Goal: Communication & Community: Answer question/provide support

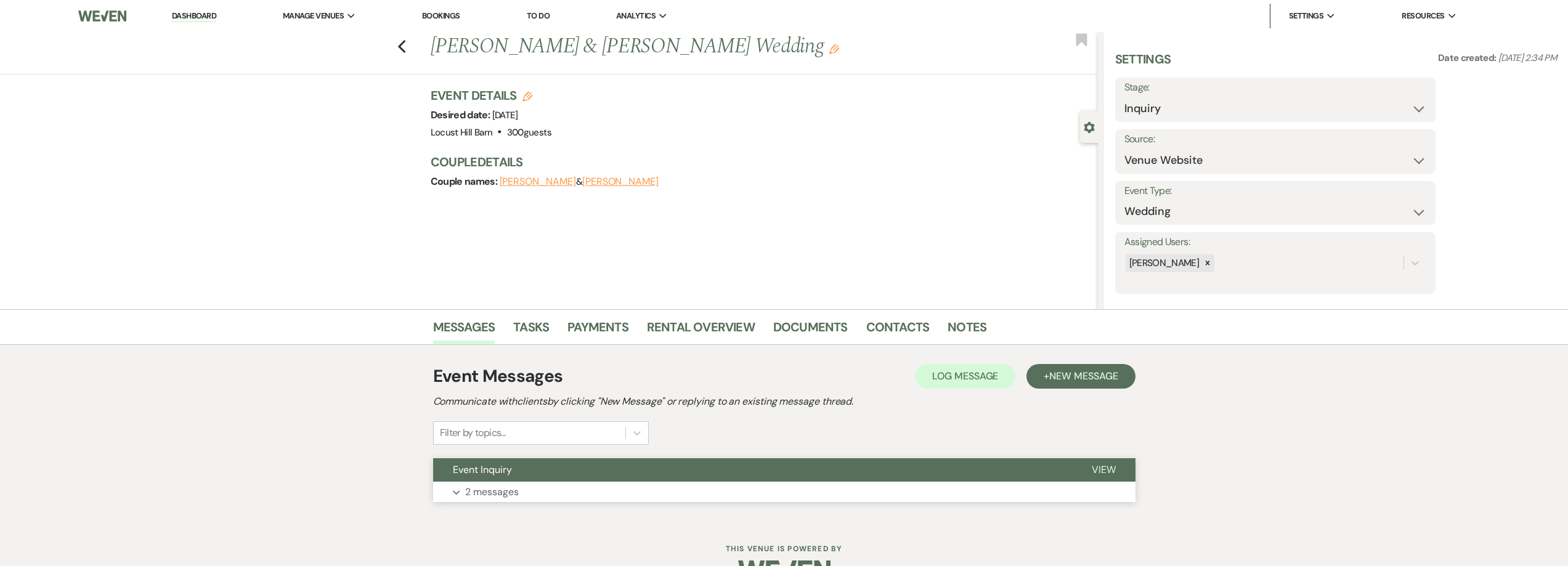
click at [502, 488] on p "2 messages" at bounding box center [492, 492] width 54 height 16
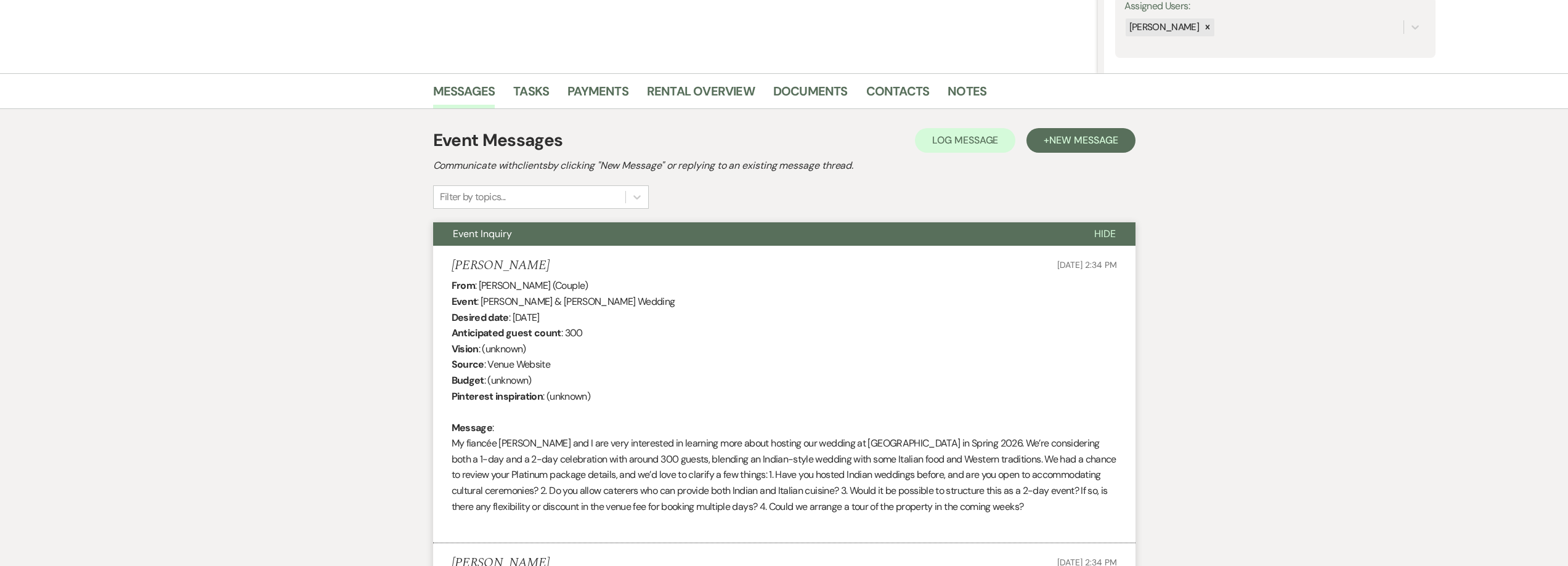
scroll to position [606, 0]
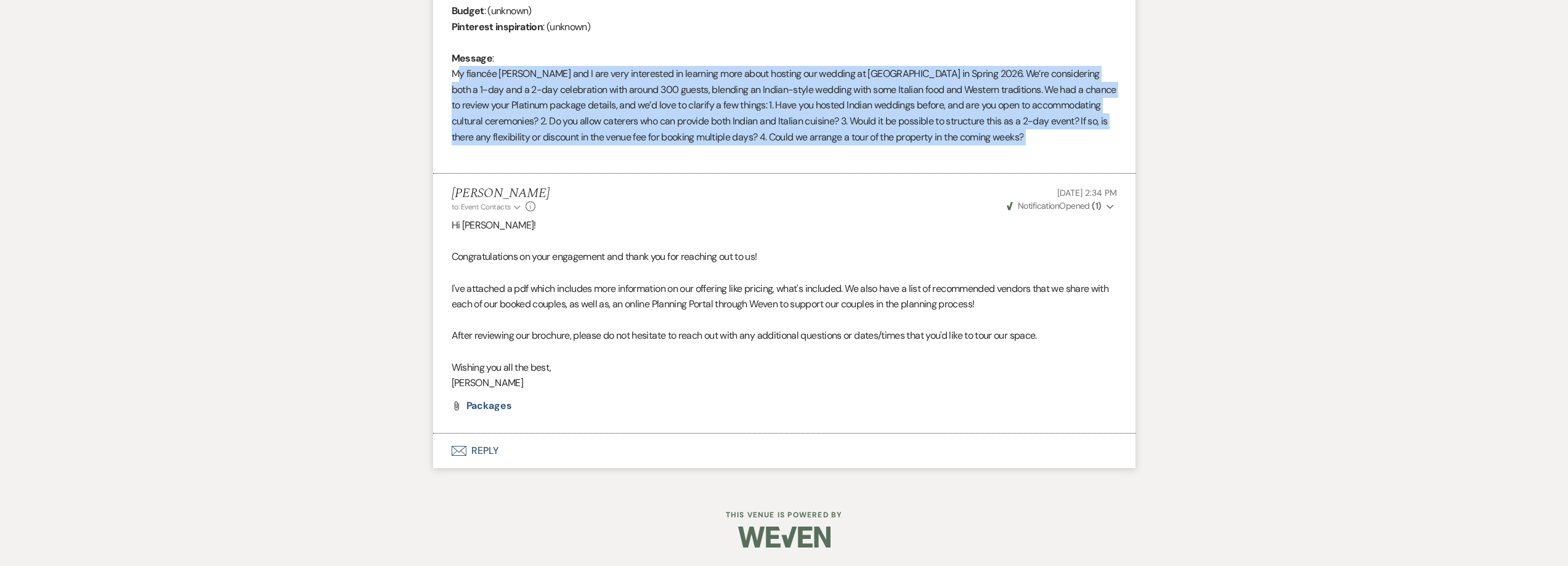
drag, startPoint x: 1043, startPoint y: 145, endPoint x: 428, endPoint y: 69, distance: 619.7
click at [428, 69] on div "Messages Tasks Payments Rental Overview Documents Contacts Notes Event Messages…" at bounding box center [784, 95] width 1568 height 783
copy div "My fiancée Medha and I are very interested in learning more about hosting our w…"
click at [481, 450] on button "Envelope Reply" at bounding box center [784, 450] width 703 height 35
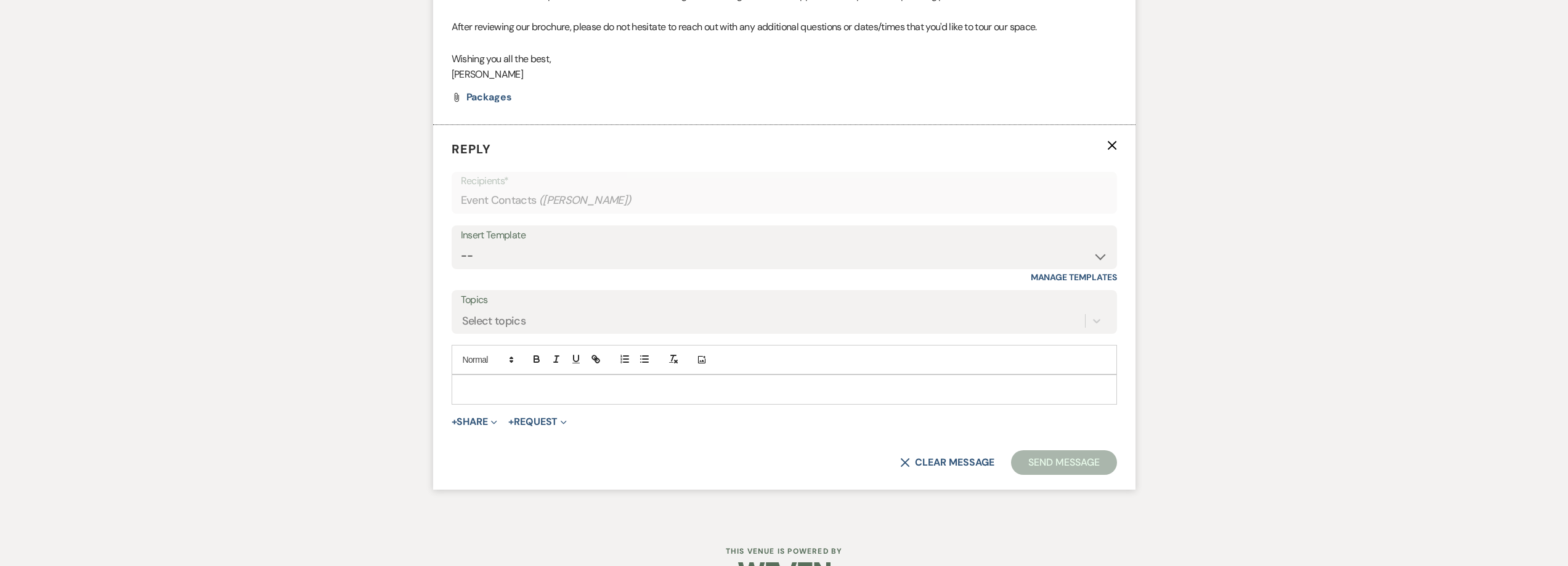
scroll to position [950, 0]
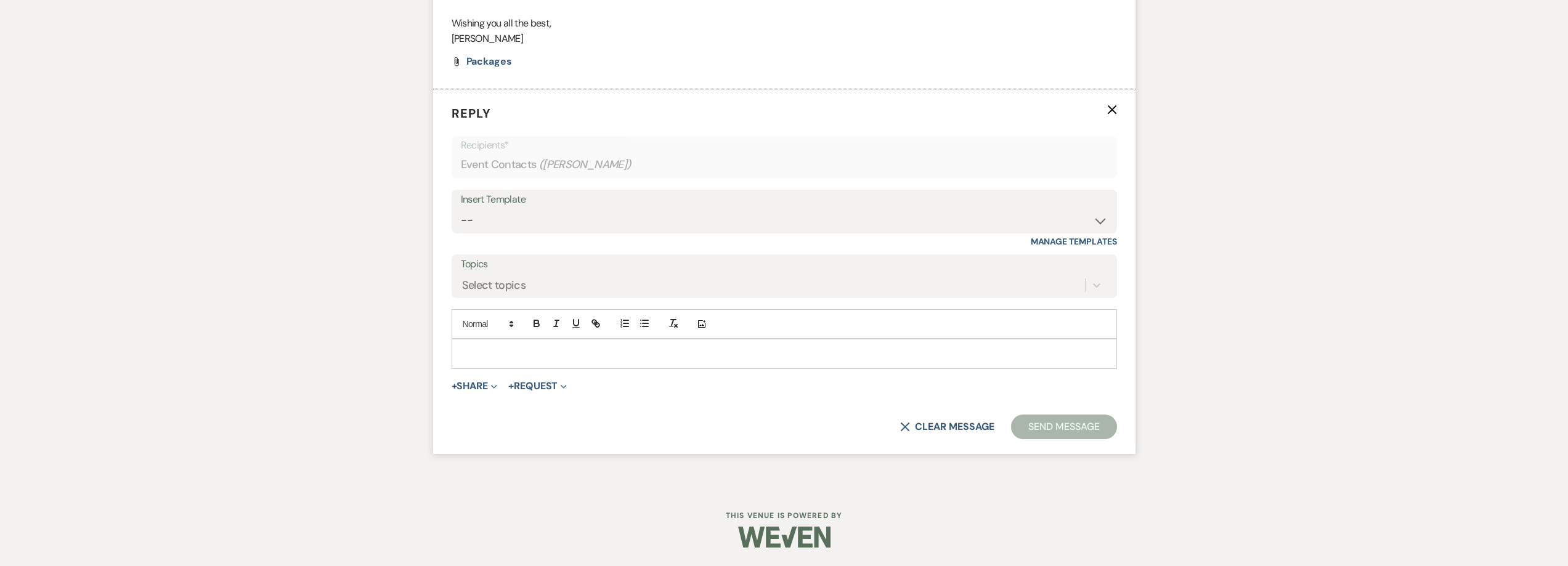
click at [481, 347] on p at bounding box center [784, 353] width 645 height 13
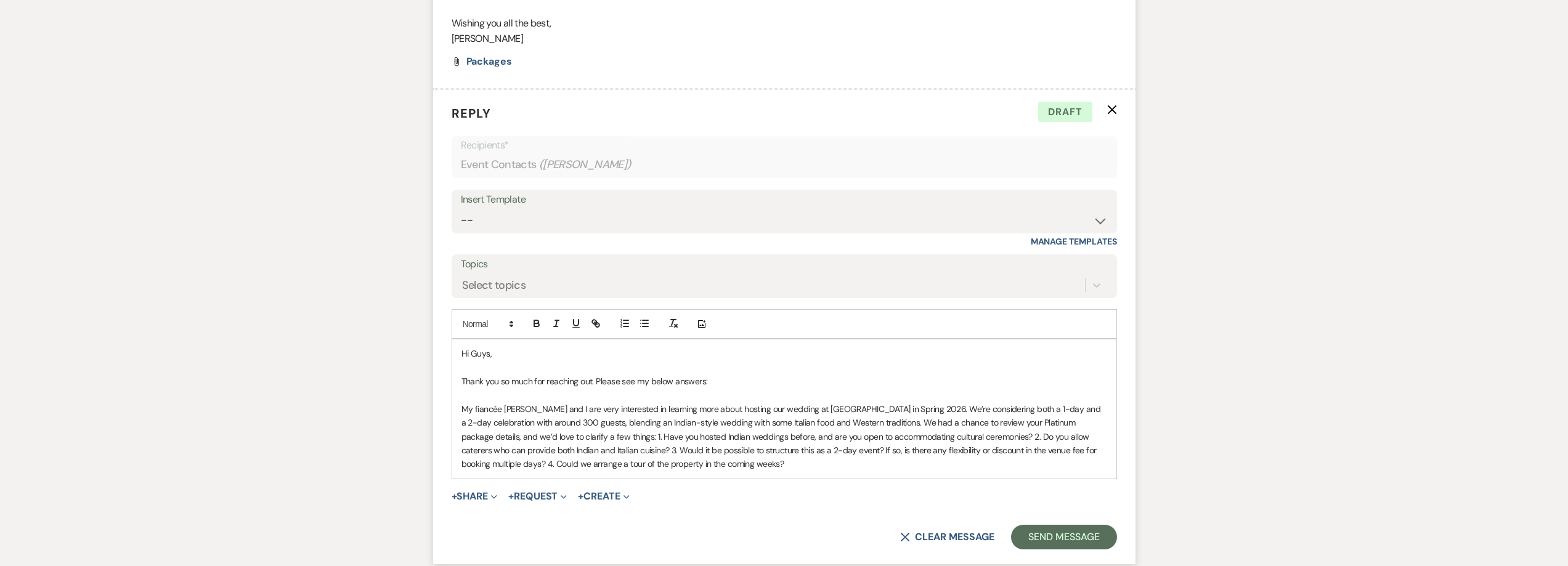
click at [967, 438] on span "My fiancée Medha and I are very interested in learning more about hosting our w…" at bounding box center [782, 436] width 641 height 67
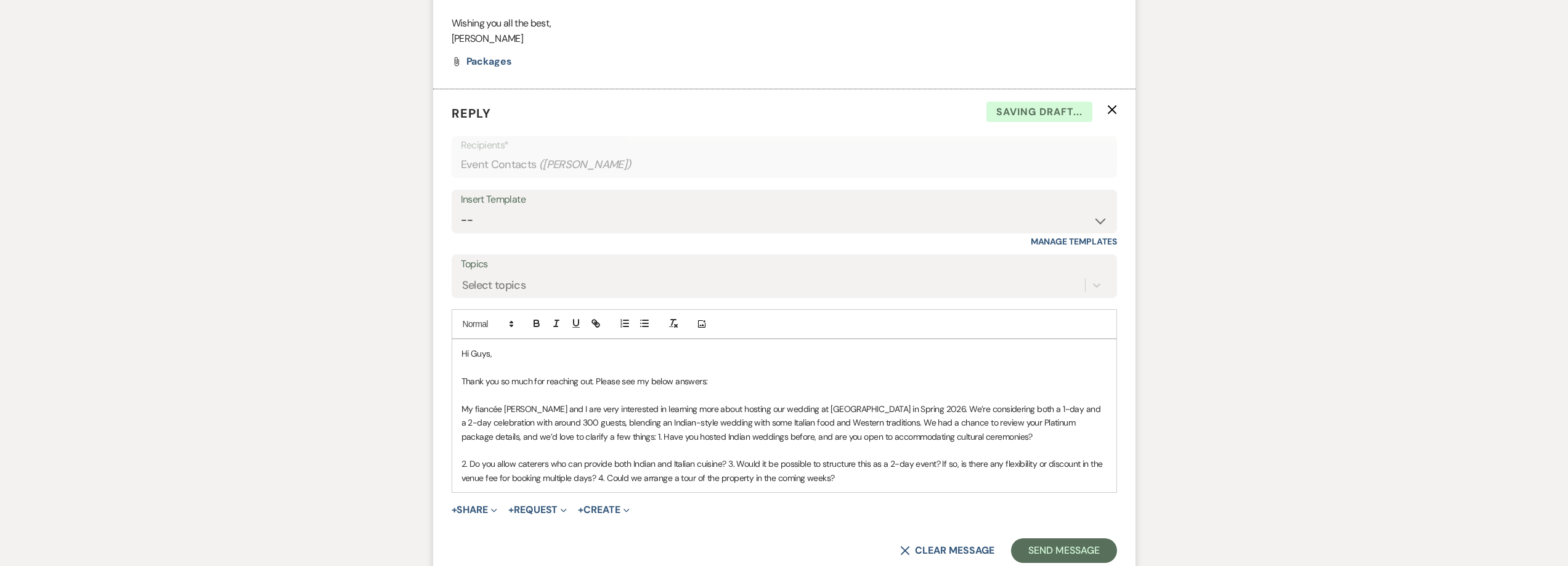
click at [724, 463] on span "﻿ 2. Do you allow caterers who can provide both Indian and Italian cuisine? 3. …" at bounding box center [783, 470] width 644 height 24
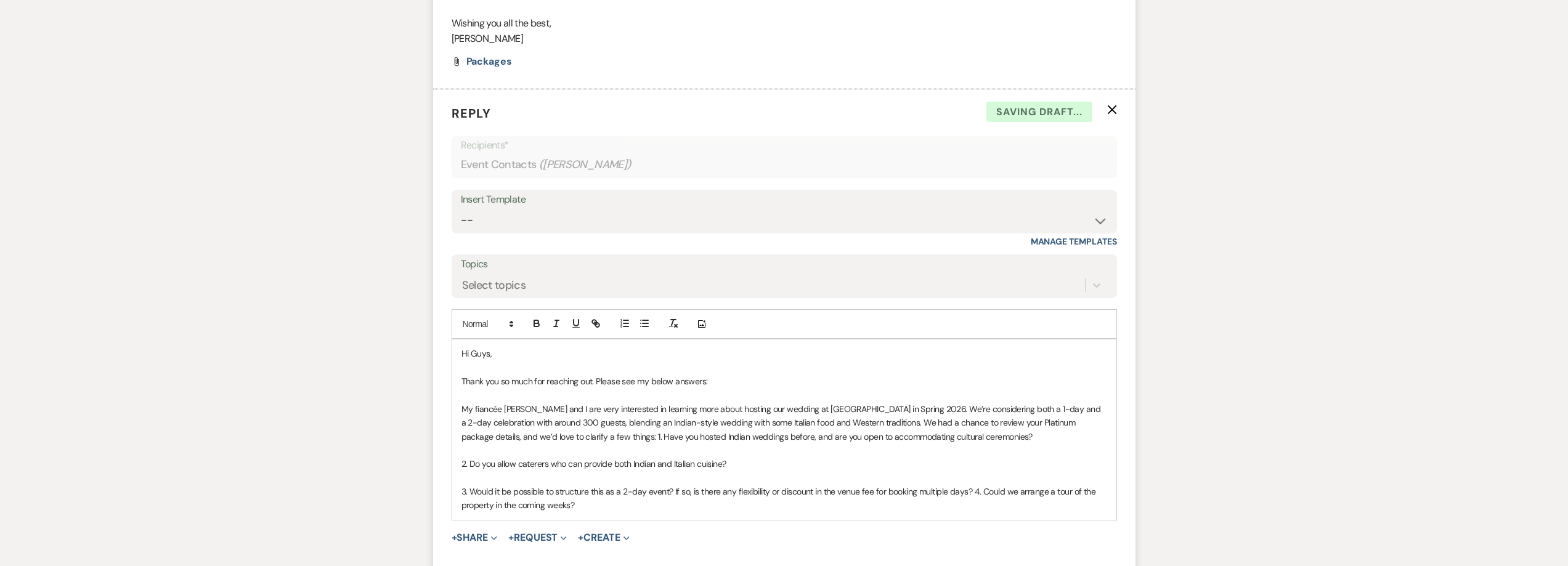
click at [970, 494] on span "﻿ 3. Would it be possible to structure this as a 2-day event? If so, is there a…" at bounding box center [779, 498] width 636 height 24
click at [593, 439] on span "My fiancée Medha and I are very interested in learning more about hosting our w…" at bounding box center [782, 423] width 641 height 39
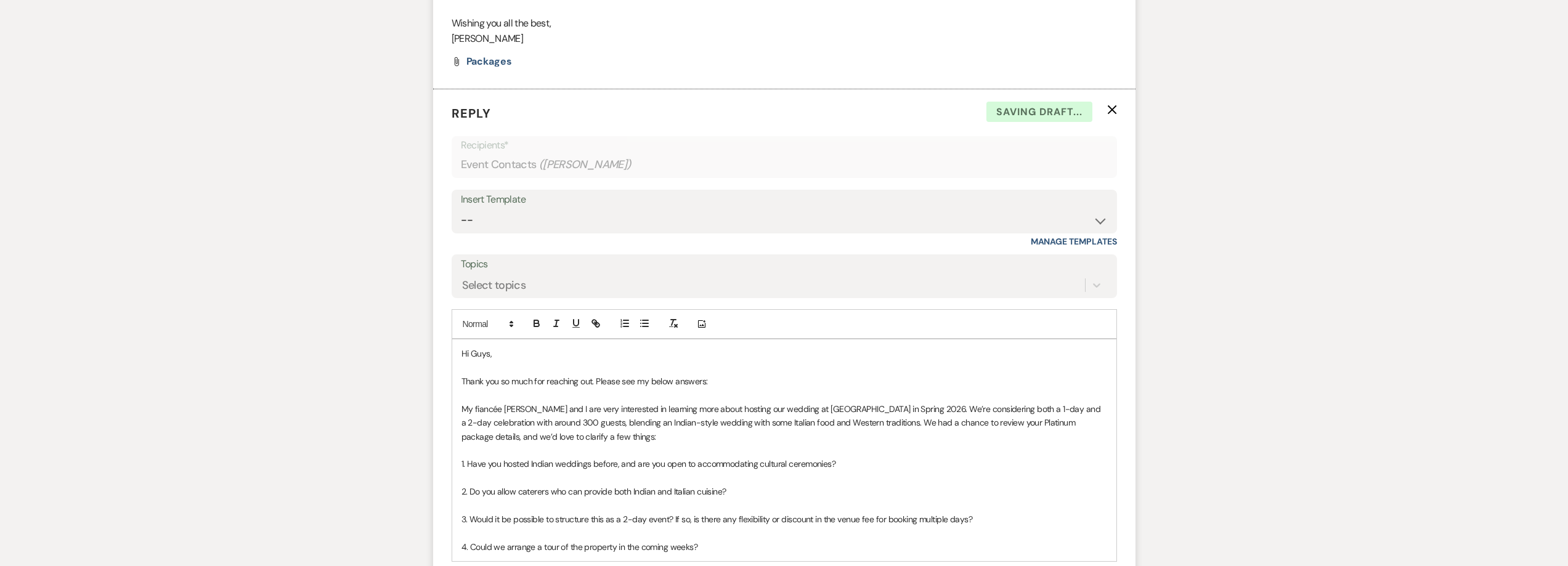
click at [867, 467] on p "﻿ 1. Have you hosted Indian weddings before, and are you open to accommodating …" at bounding box center [784, 464] width 645 height 13
click at [537, 323] on icon "button" at bounding box center [536, 325] width 5 height 3
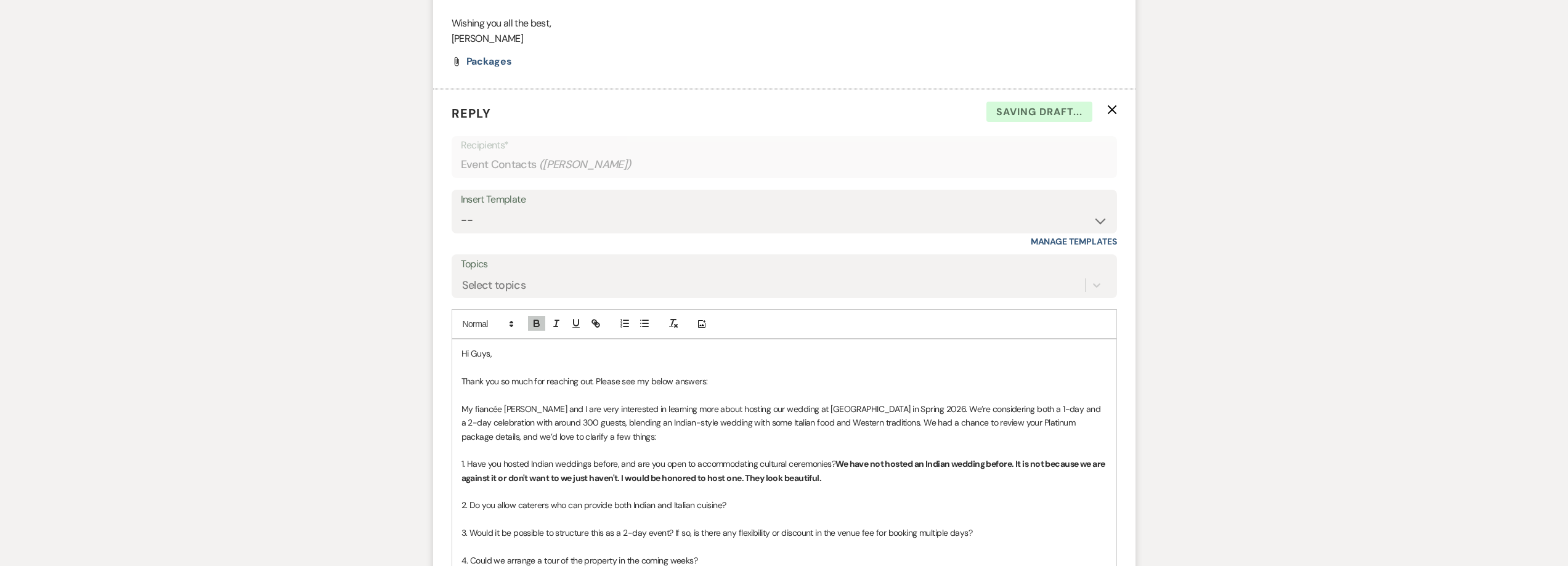
click at [728, 509] on p "2. Do you allow caterers who can provide both Indian and Italian cuisine?" at bounding box center [784, 505] width 645 height 13
click at [534, 323] on icon "button" at bounding box center [536, 325] width 5 height 3
click at [943, 507] on strong "Yes we work with all types of caterers. Our only requirments are that" at bounding box center [857, 504] width 261 height 11
click at [998, 506] on p "2. Do you allow caterers who can provide both Indian and Italian cuisine? Yes w…" at bounding box center [784, 505] width 645 height 13
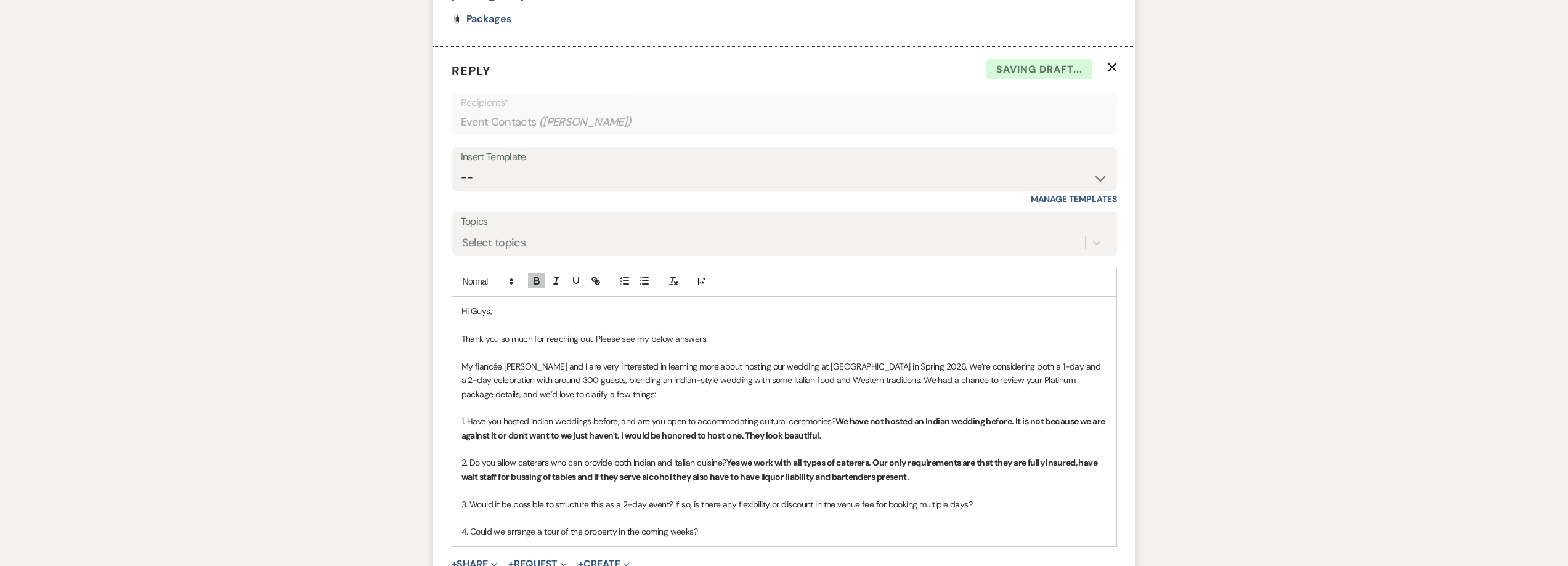
scroll to position [1011, 0]
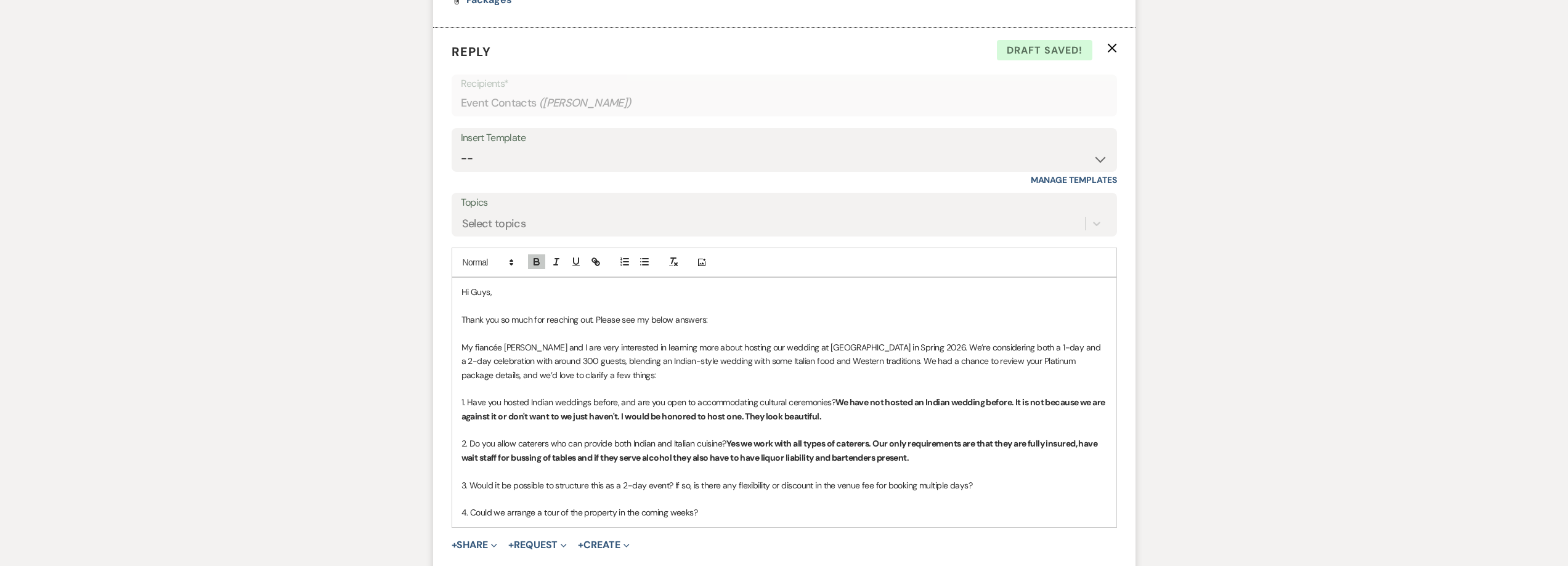
click at [1003, 475] on p at bounding box center [784, 472] width 645 height 13
click at [994, 483] on p "3. Would it be possible to structure this as a 2-day event? If so, is there any…" at bounding box center [784, 486] width 645 height 13
click at [534, 265] on icon "button" at bounding box center [536, 263] width 5 height 3
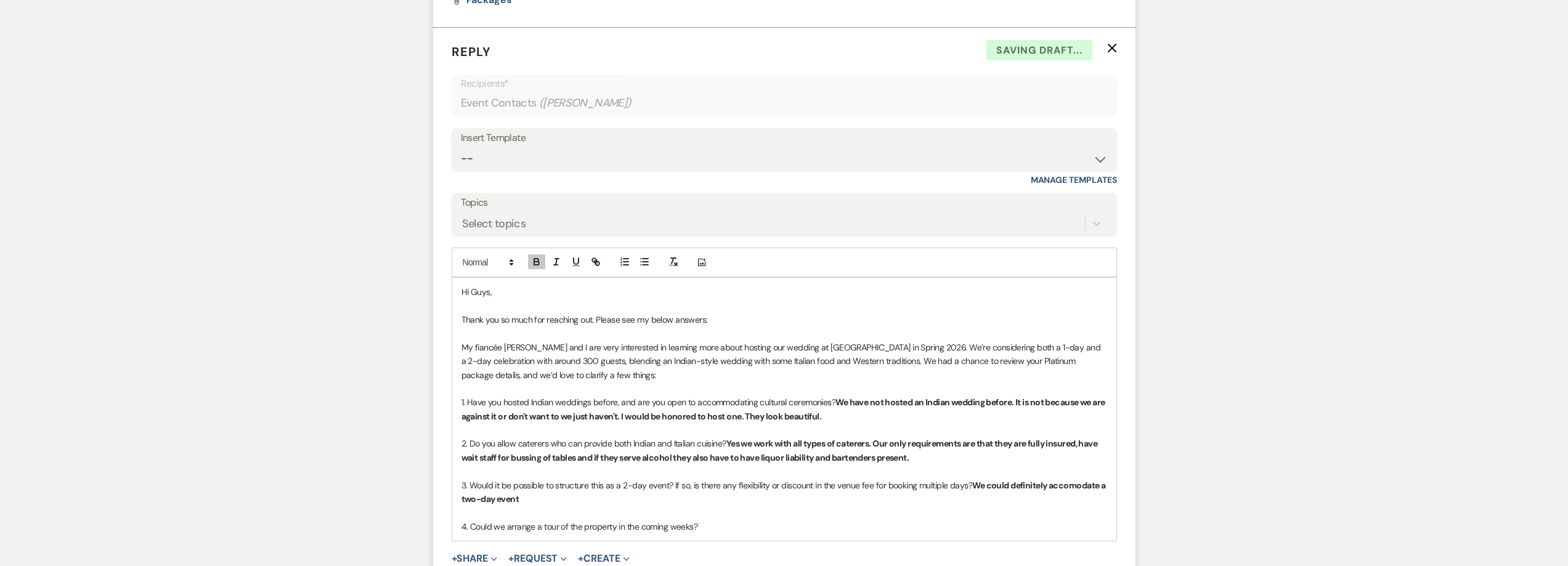
click at [1084, 488] on strong "We could definitely accomodate a two-day event" at bounding box center [784, 492] width 645 height 24
click at [598, 501] on p "3. Would it be possible to structure this as a 2-day event? If so, is there any…" at bounding box center [784, 493] width 645 height 28
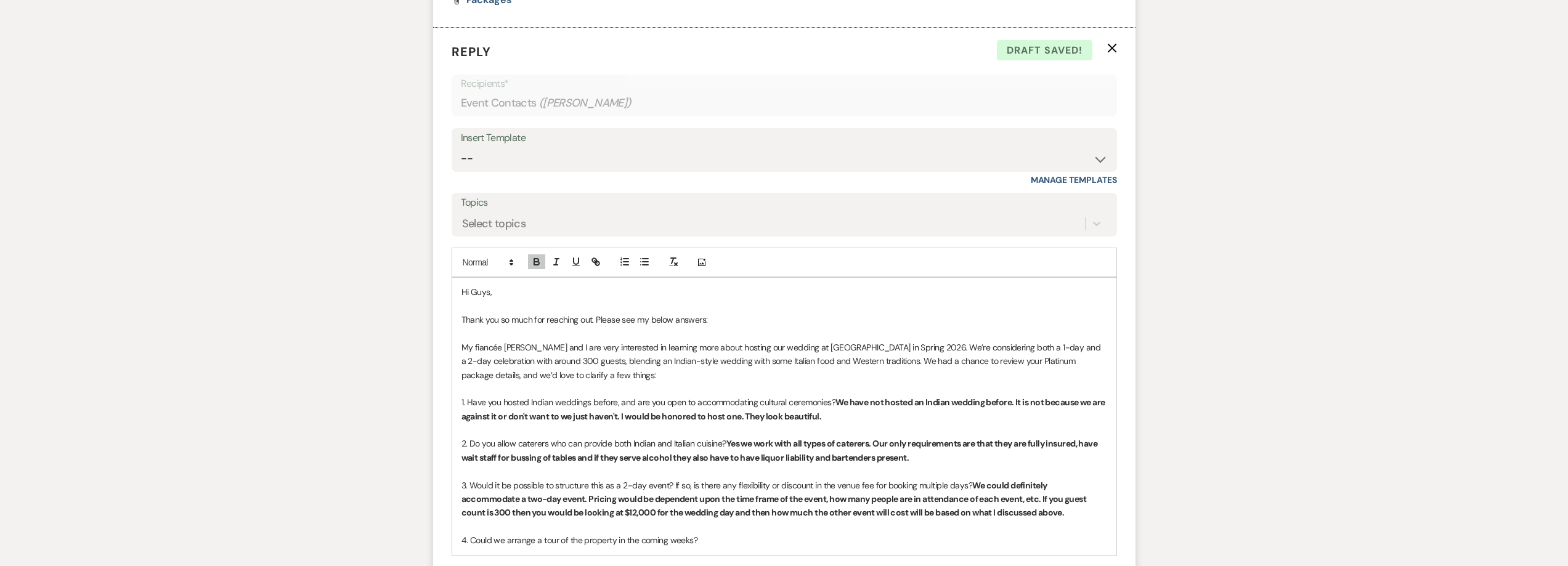
scroll to position [1073, 0]
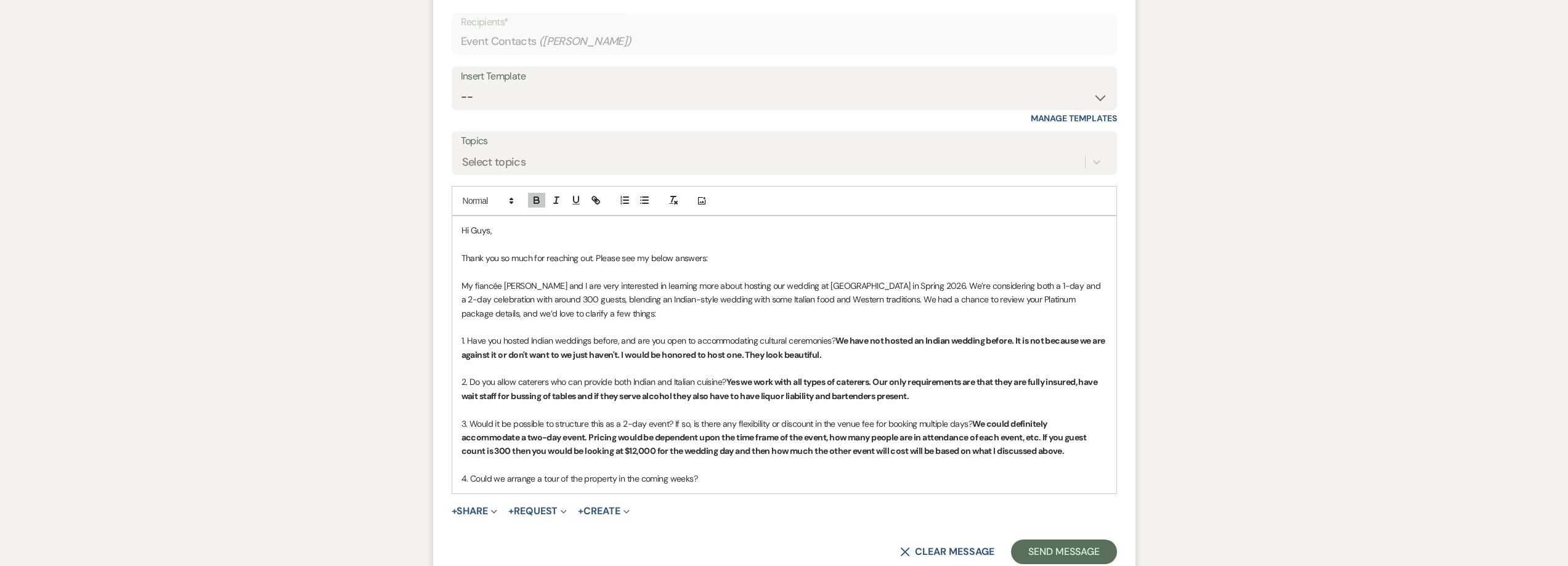
click at [720, 482] on p "4. Could we arrange a tour of the property in the coming weeks?" at bounding box center [784, 478] width 645 height 13
click at [541, 200] on icon "button" at bounding box center [536, 200] width 11 height 11
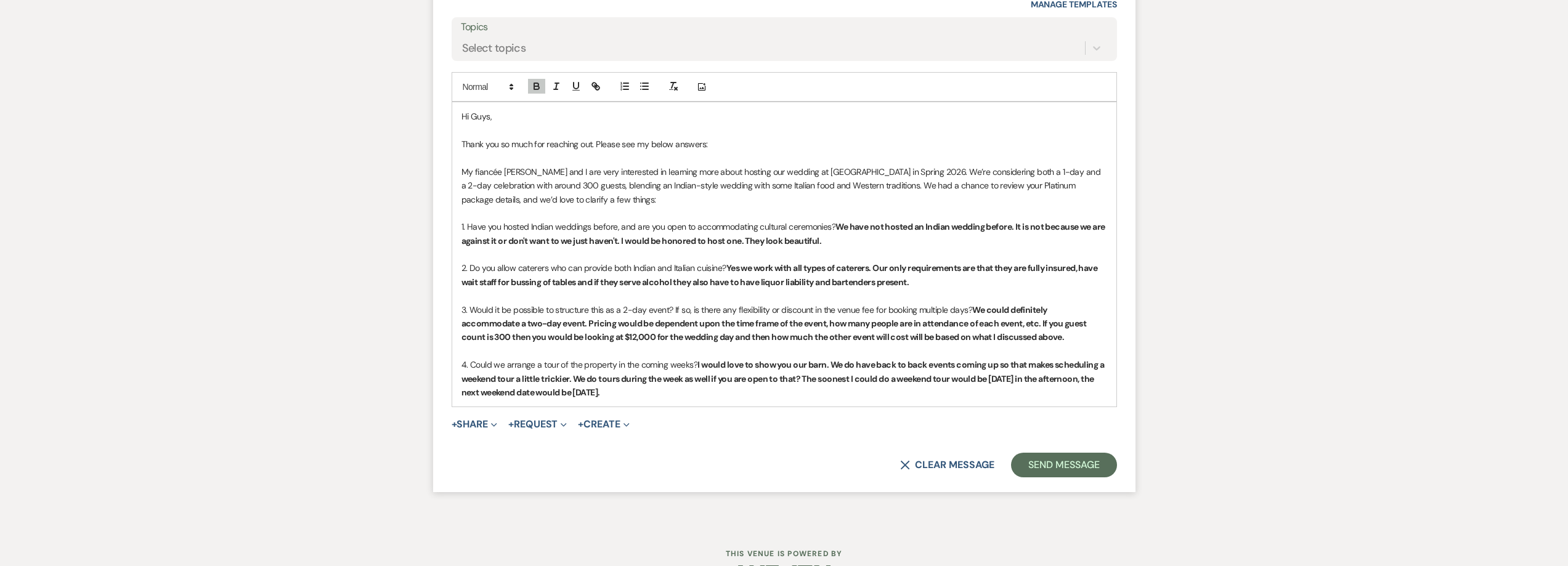
scroll to position [1196, 0]
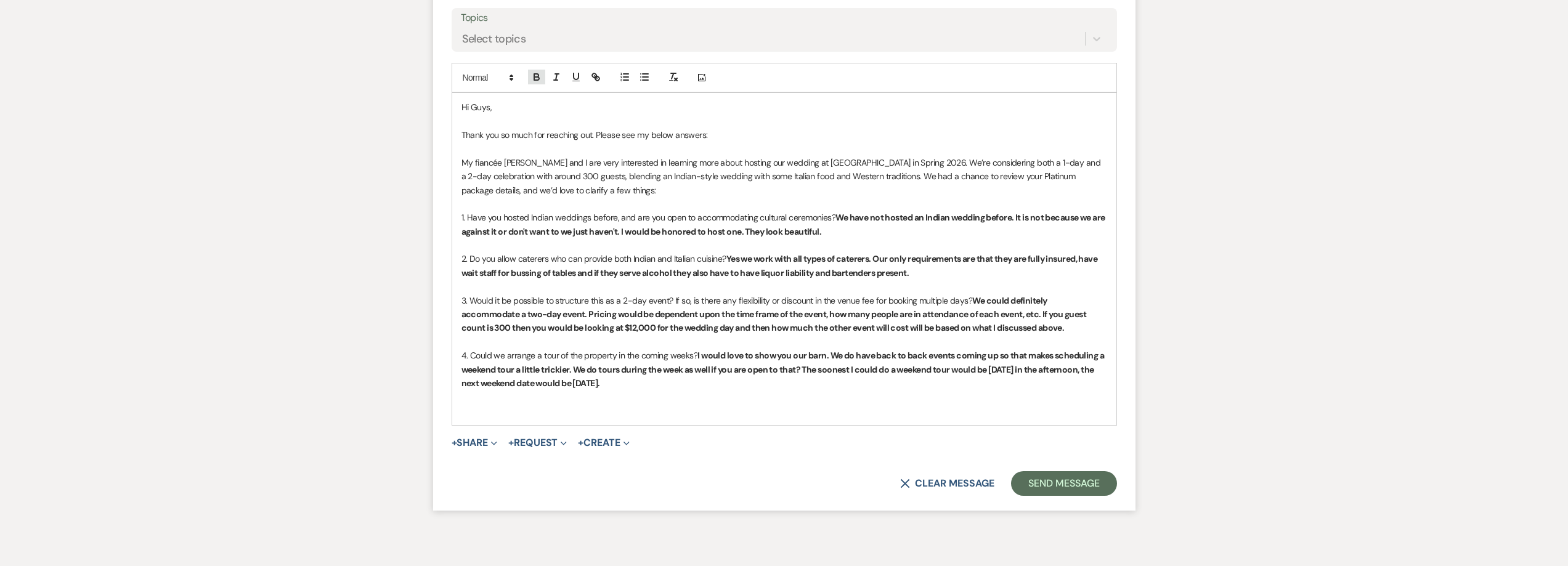
click at [531, 70] on button "button" at bounding box center [536, 78] width 17 height 15
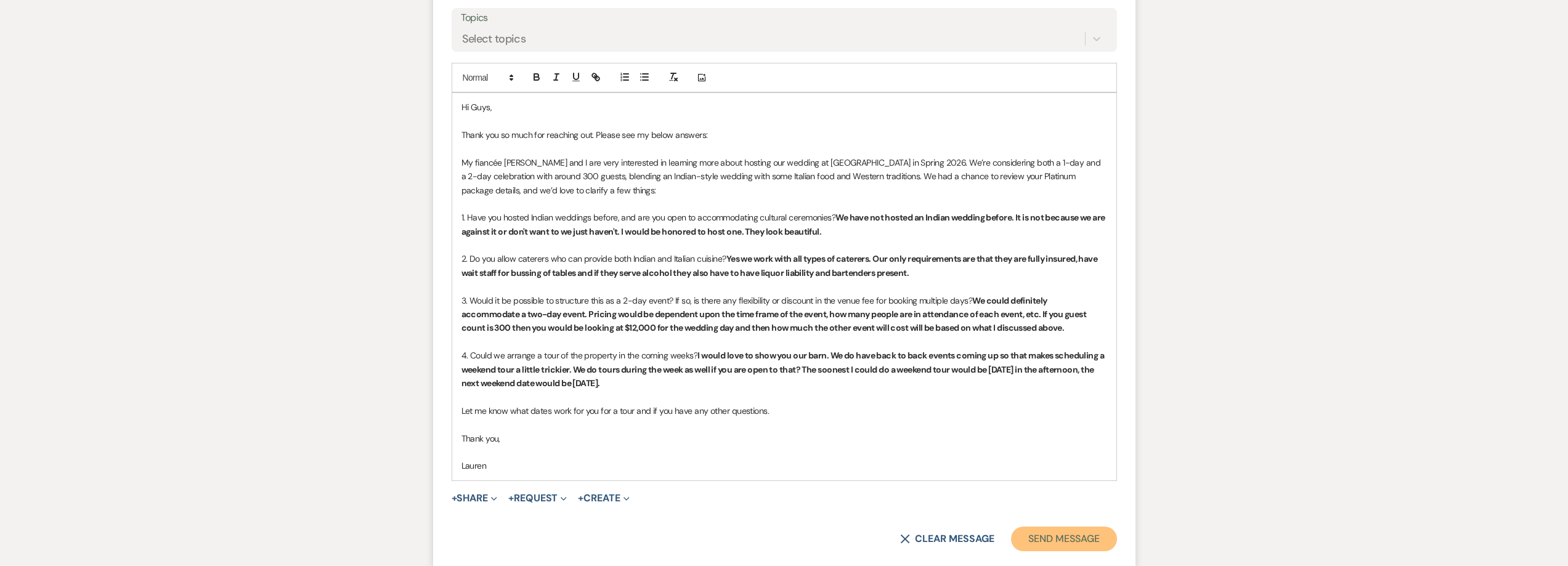
click at [1079, 540] on button "Send Message" at bounding box center [1064, 538] width 105 height 24
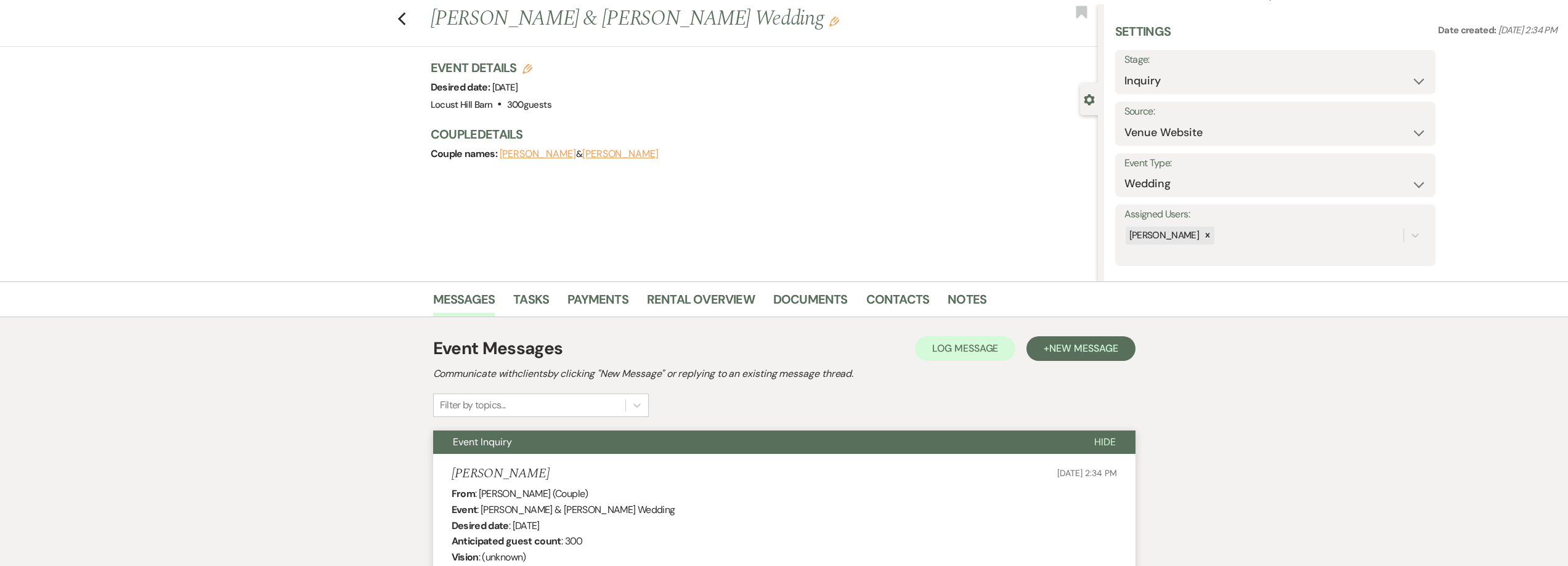
scroll to position [0, 0]
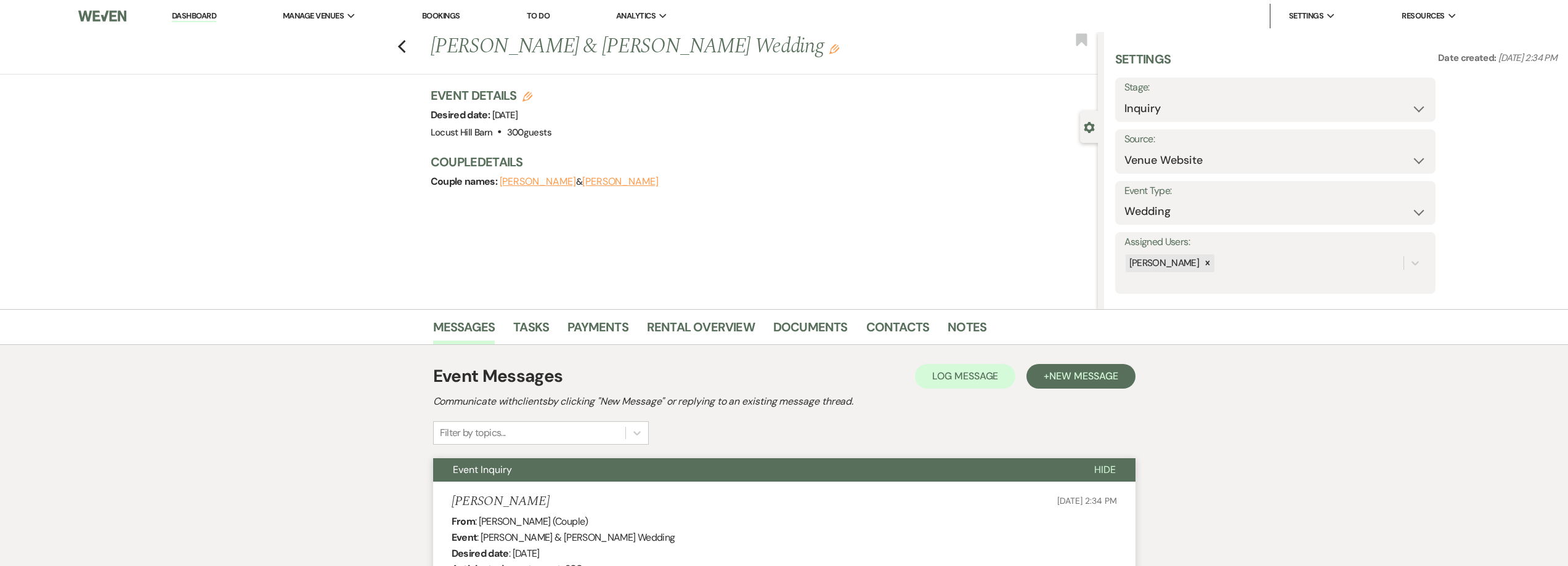
click at [177, 14] on link "Dashboard" at bounding box center [194, 16] width 45 height 12
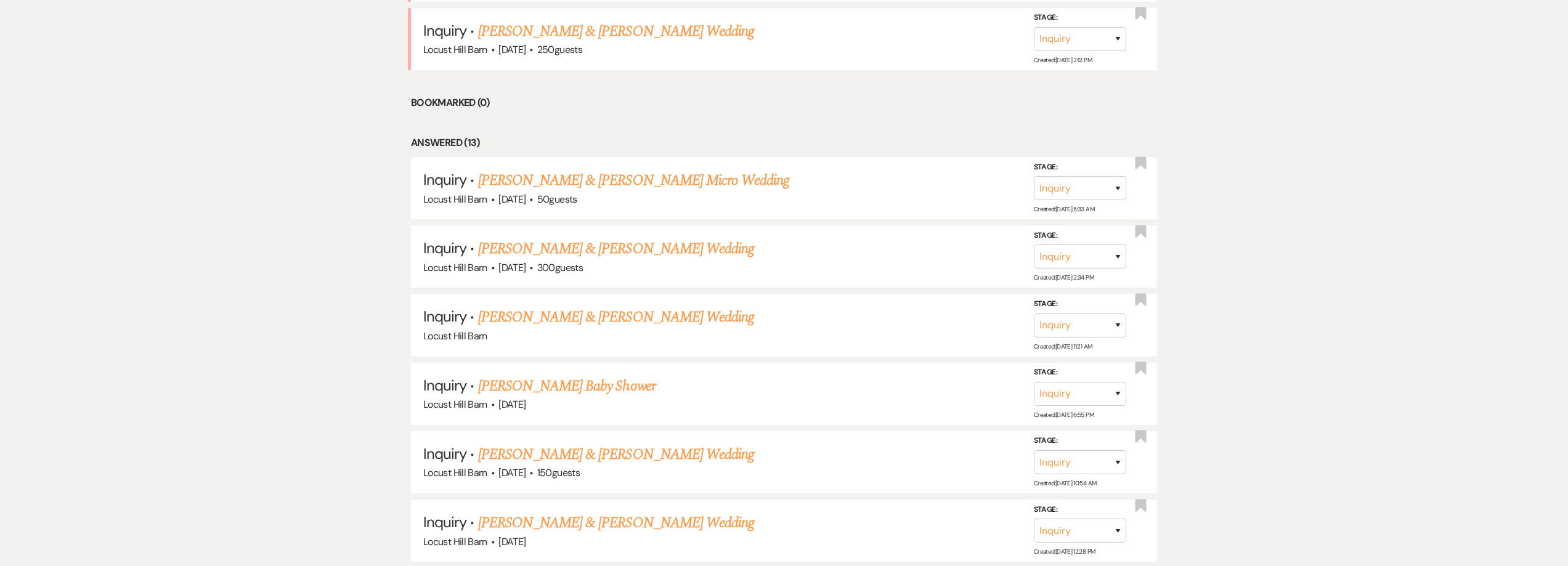
scroll to position [677, 0]
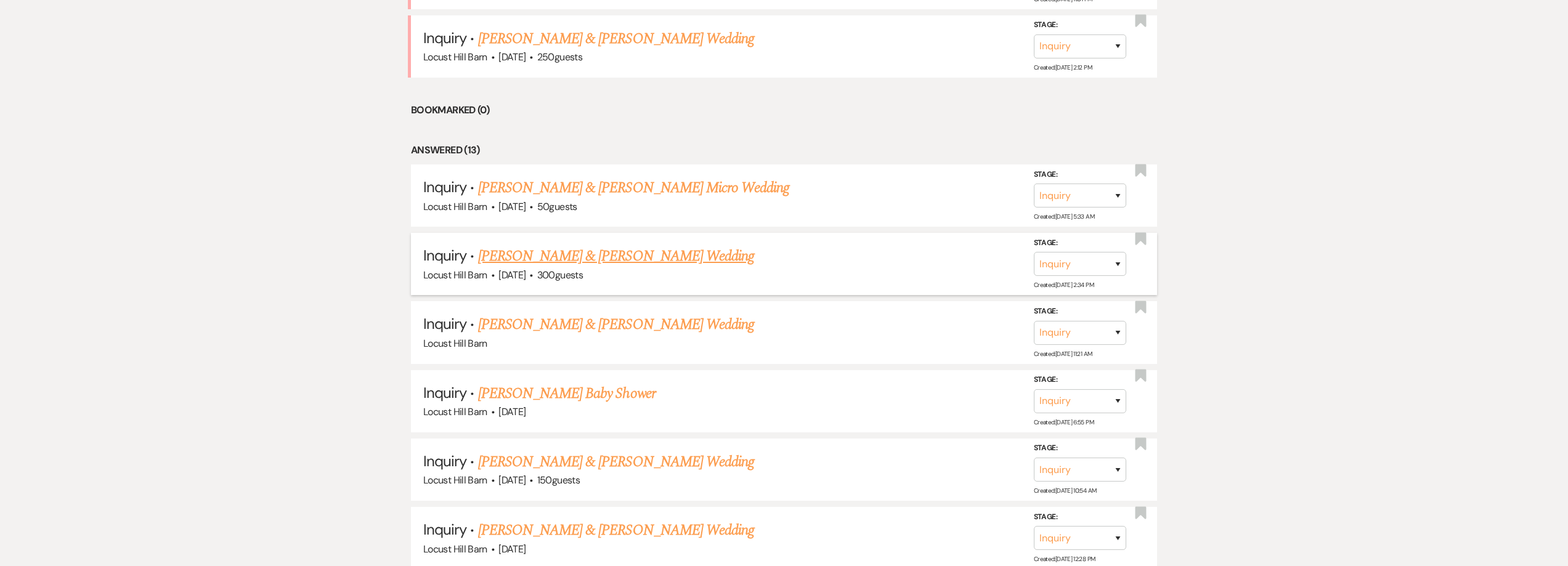
click at [568, 261] on link "[PERSON_NAME] & [PERSON_NAME] Wedding" at bounding box center [616, 256] width 276 height 22
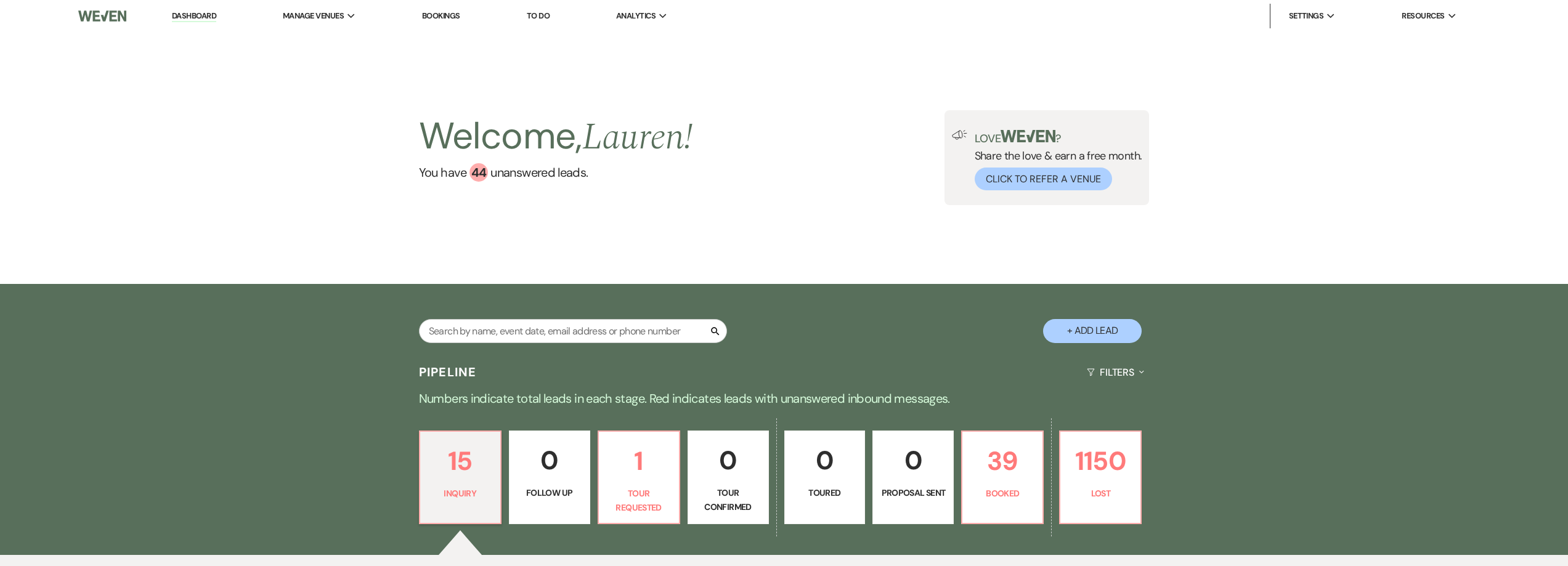
select select "5"
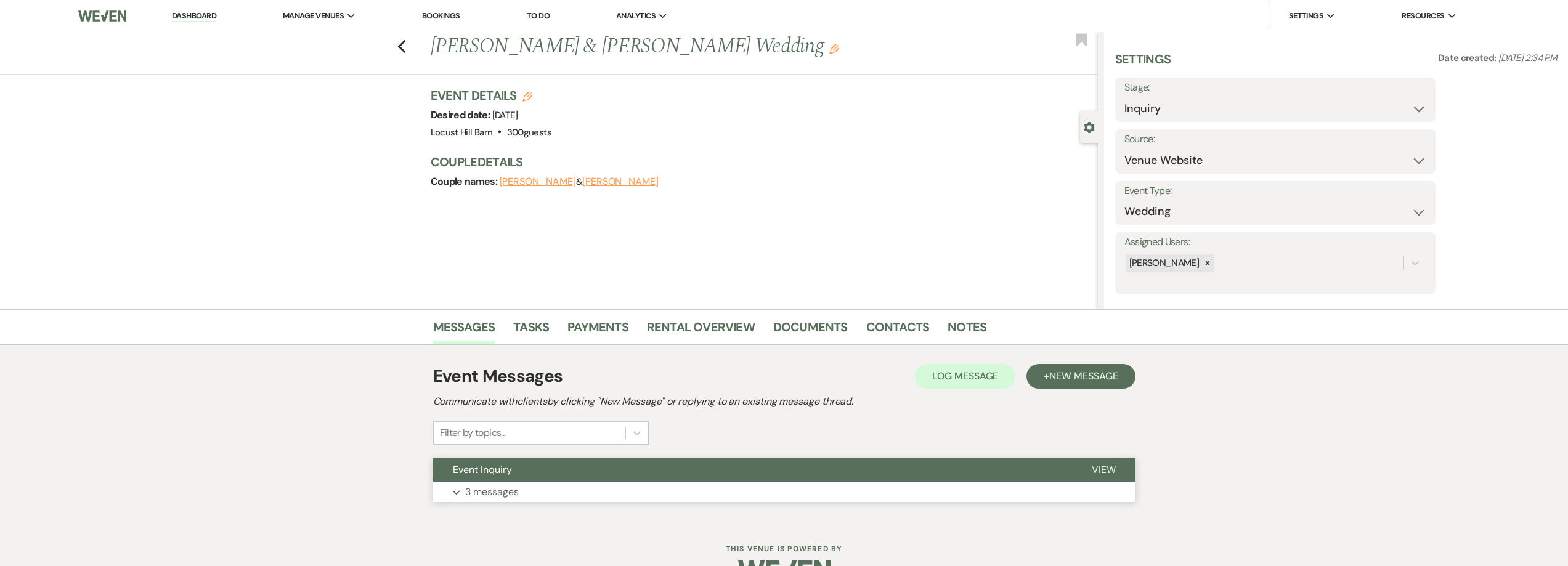
click at [487, 497] on p "3 messages" at bounding box center [492, 492] width 54 height 16
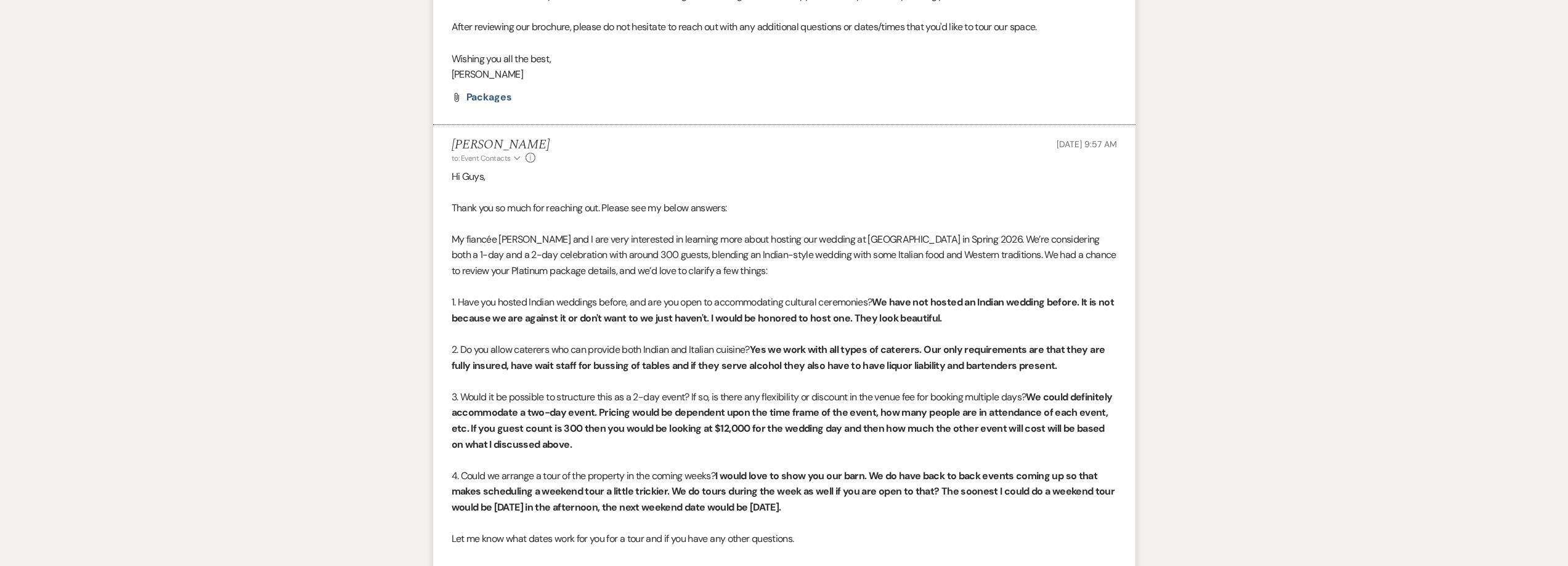
scroll to position [1103, 0]
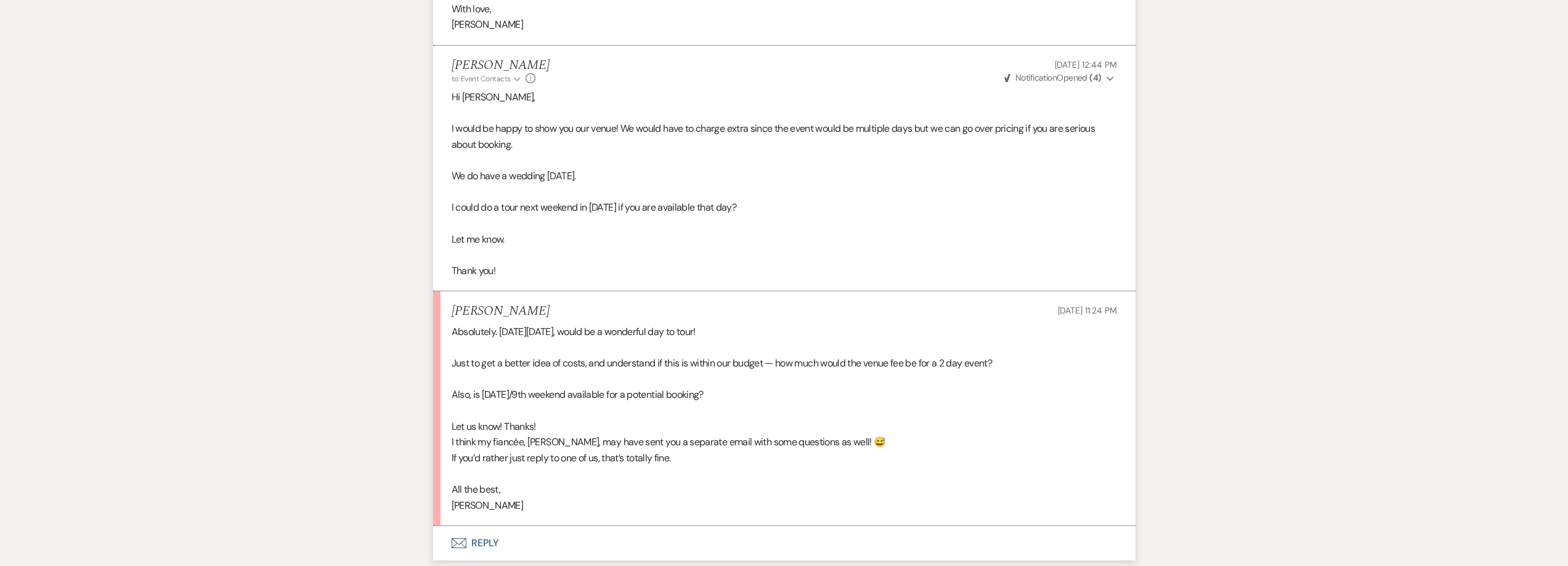
scroll to position [1296, 0]
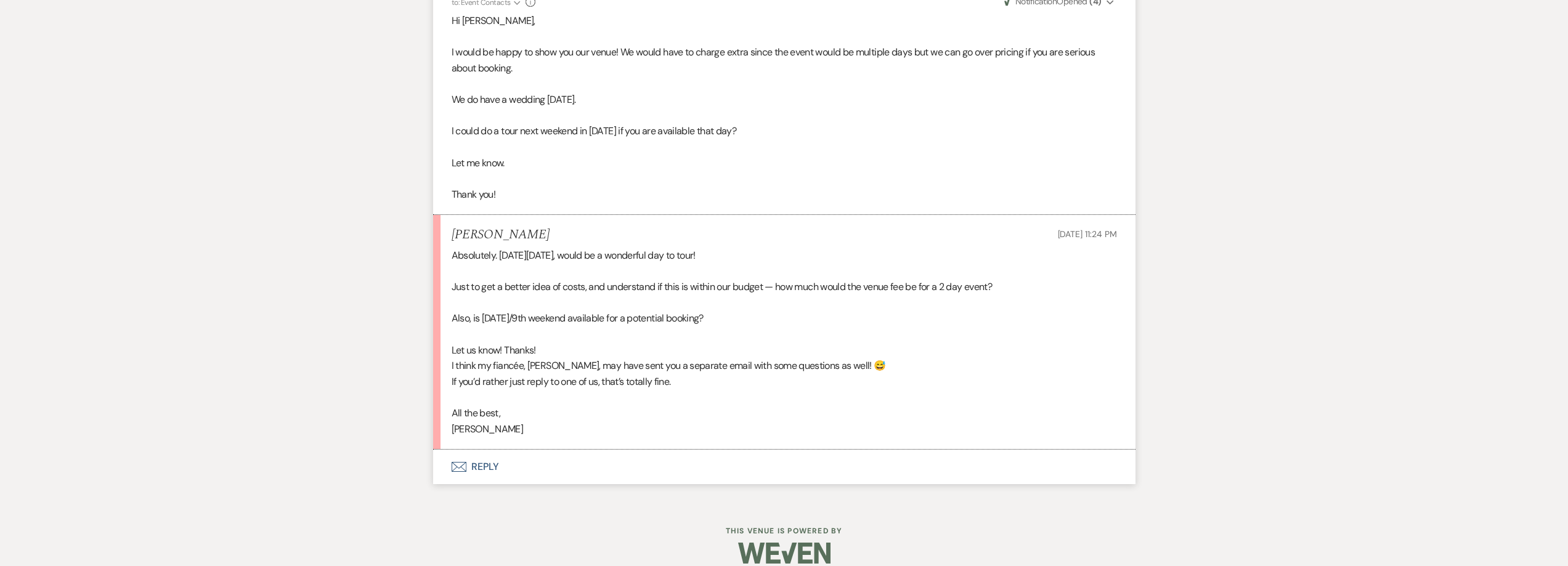
click at [480, 455] on button "Envelope Reply" at bounding box center [784, 466] width 703 height 35
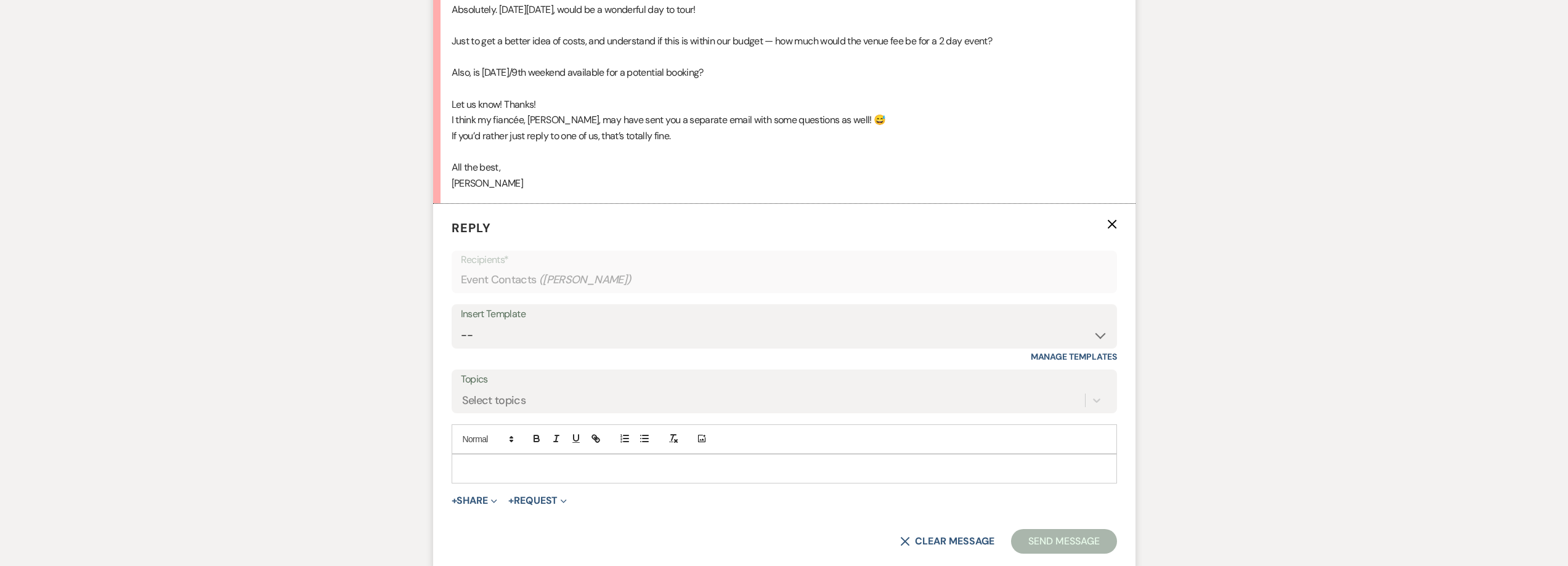
scroll to position [1542, 0]
click at [462, 454] on div at bounding box center [784, 468] width 664 height 29
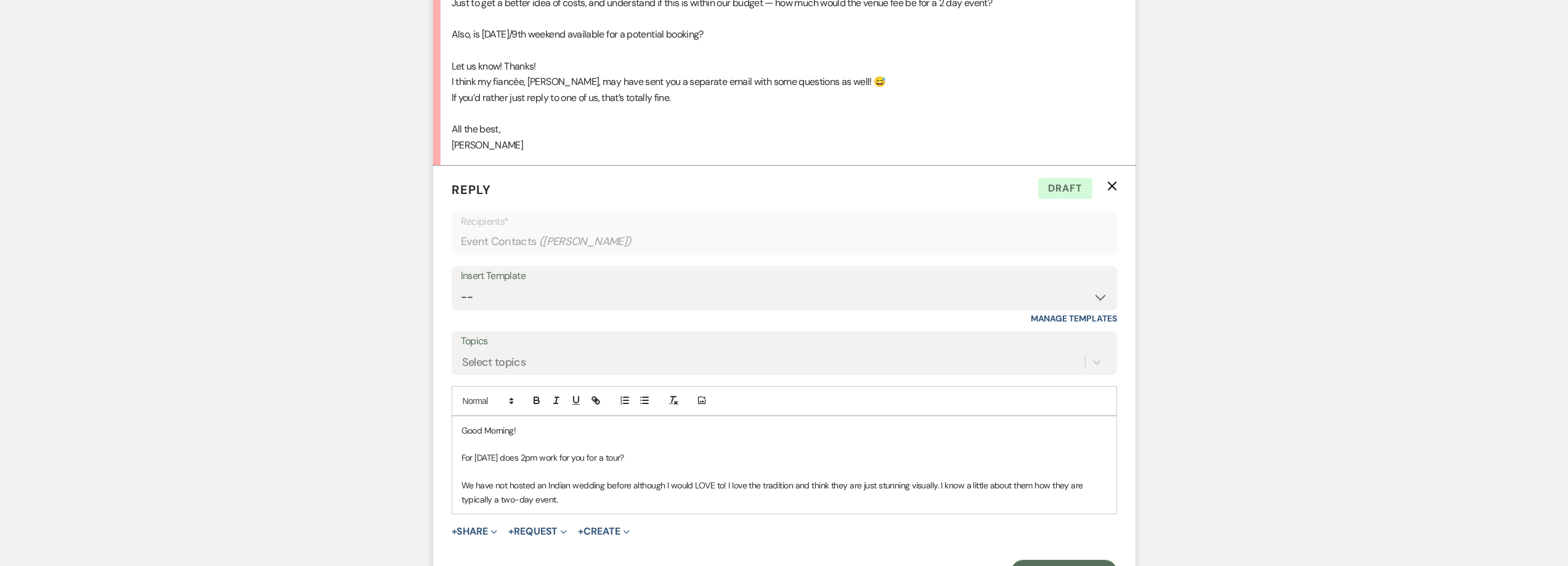
scroll to position [1710, 0]
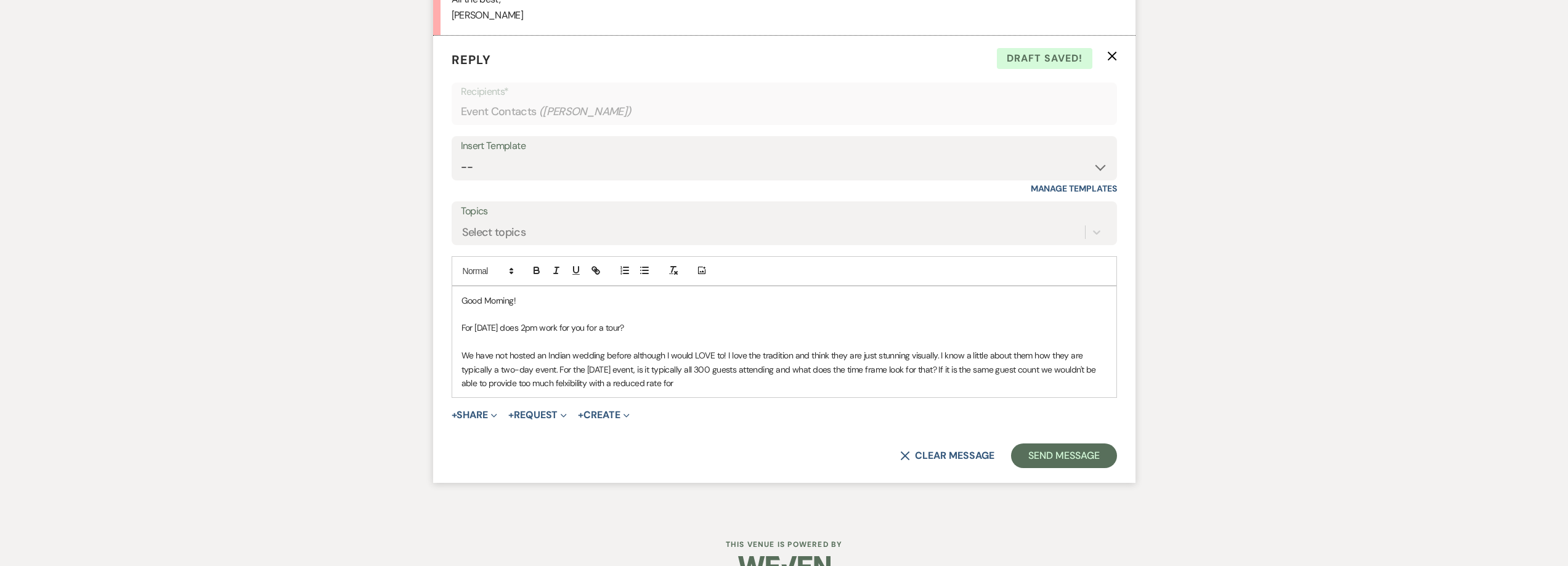
click at [567, 369] on p "We have not hosted an Indian wedding before although I would LOVE to! I love th…" at bounding box center [784, 369] width 645 height 41
click at [706, 370] on p "We have not hosted an Indian wedding before although I would LOVE to! I love th…" at bounding box center [784, 369] width 645 height 41
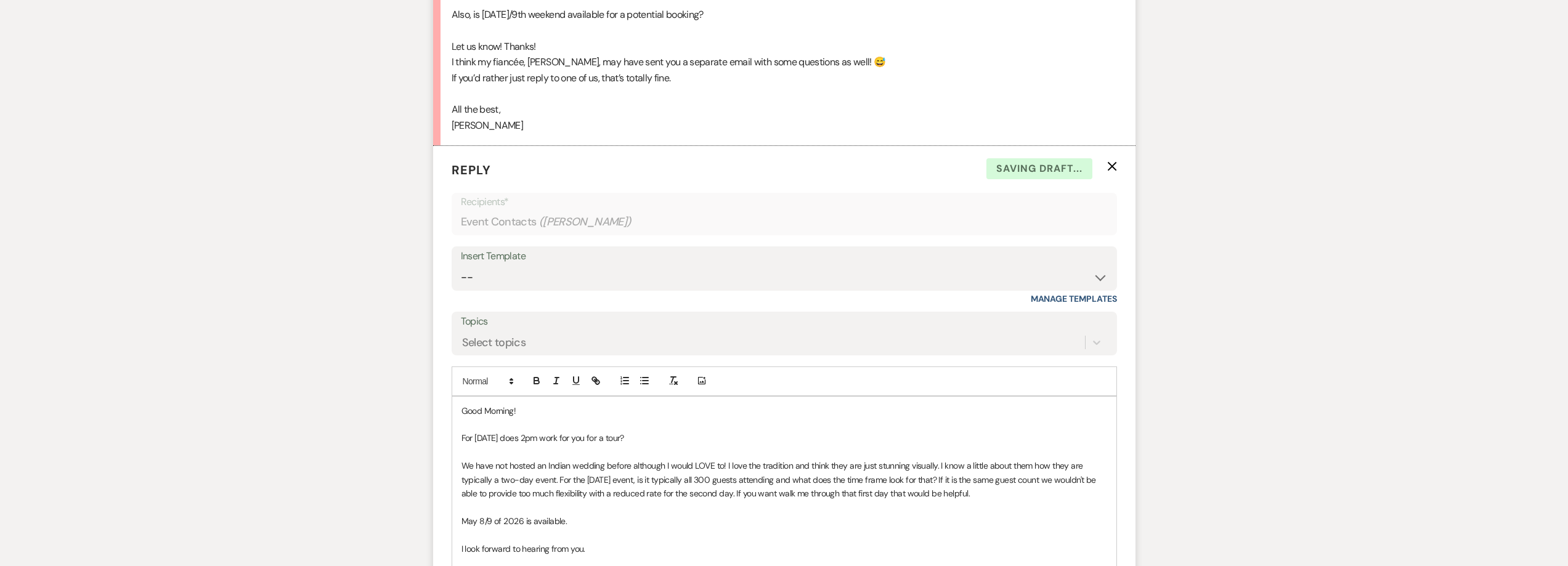
scroll to position [1806, 0]
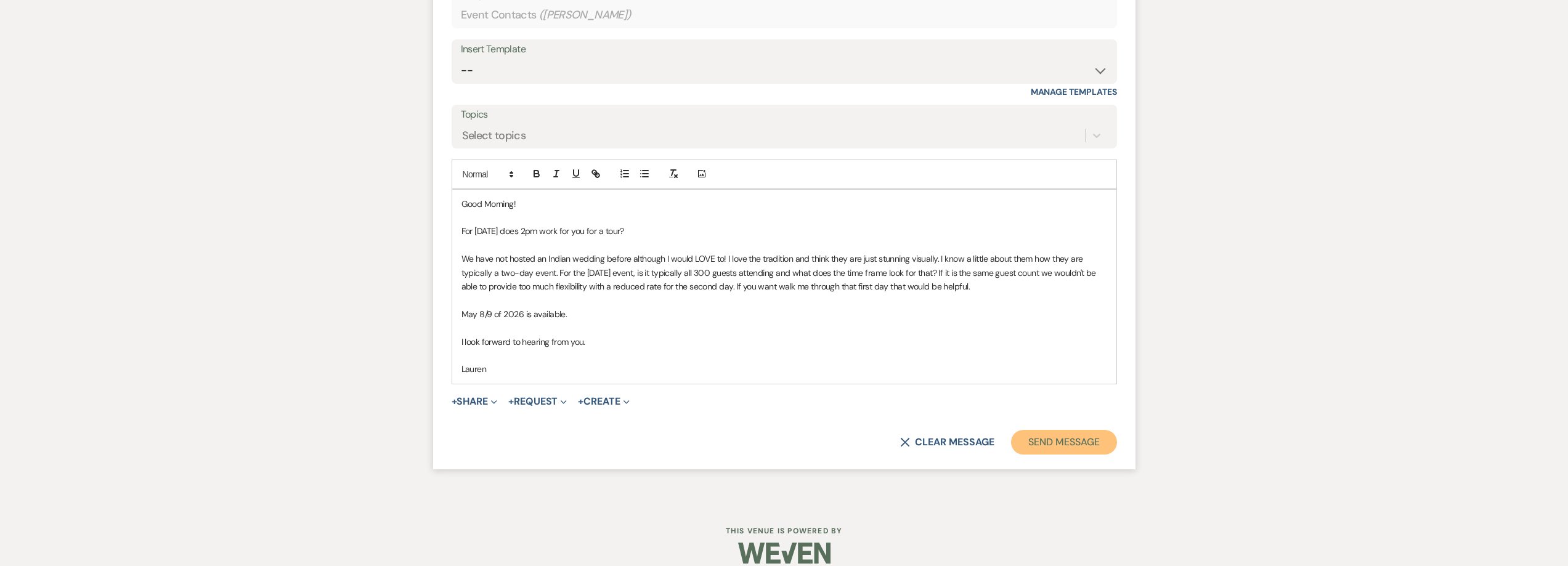
click at [1080, 430] on button "Send Message" at bounding box center [1064, 442] width 105 height 24
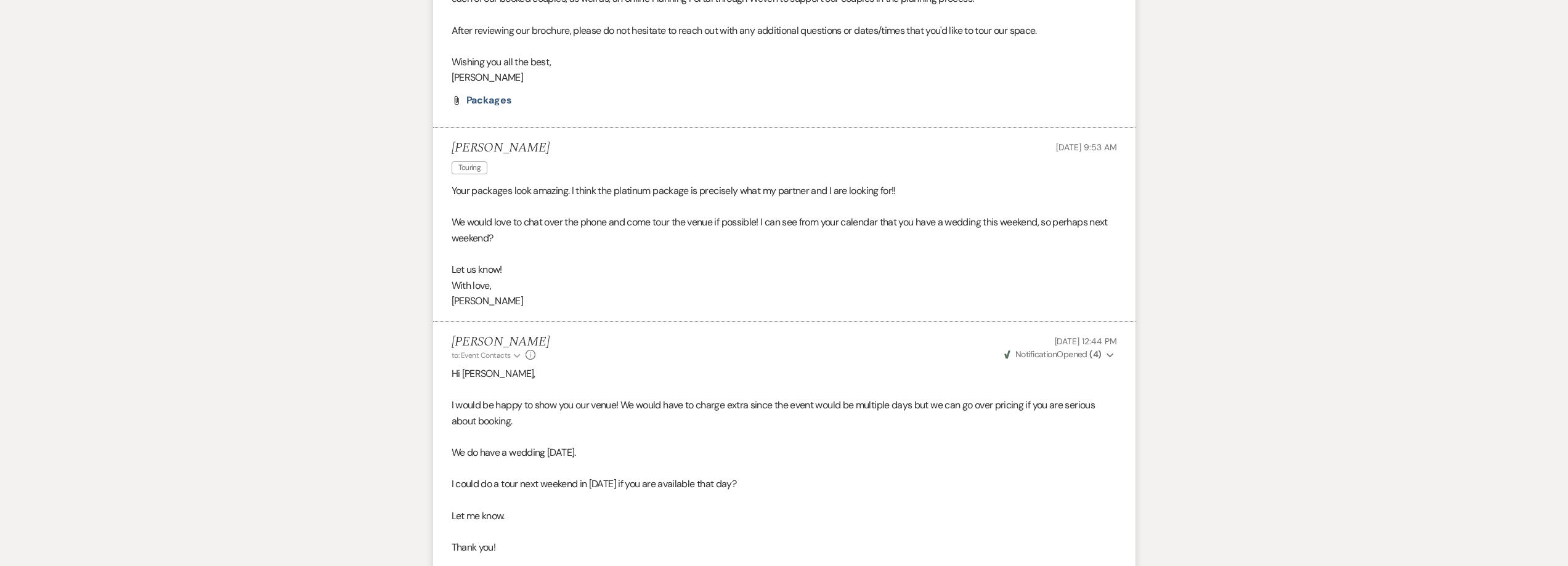
scroll to position [921, 0]
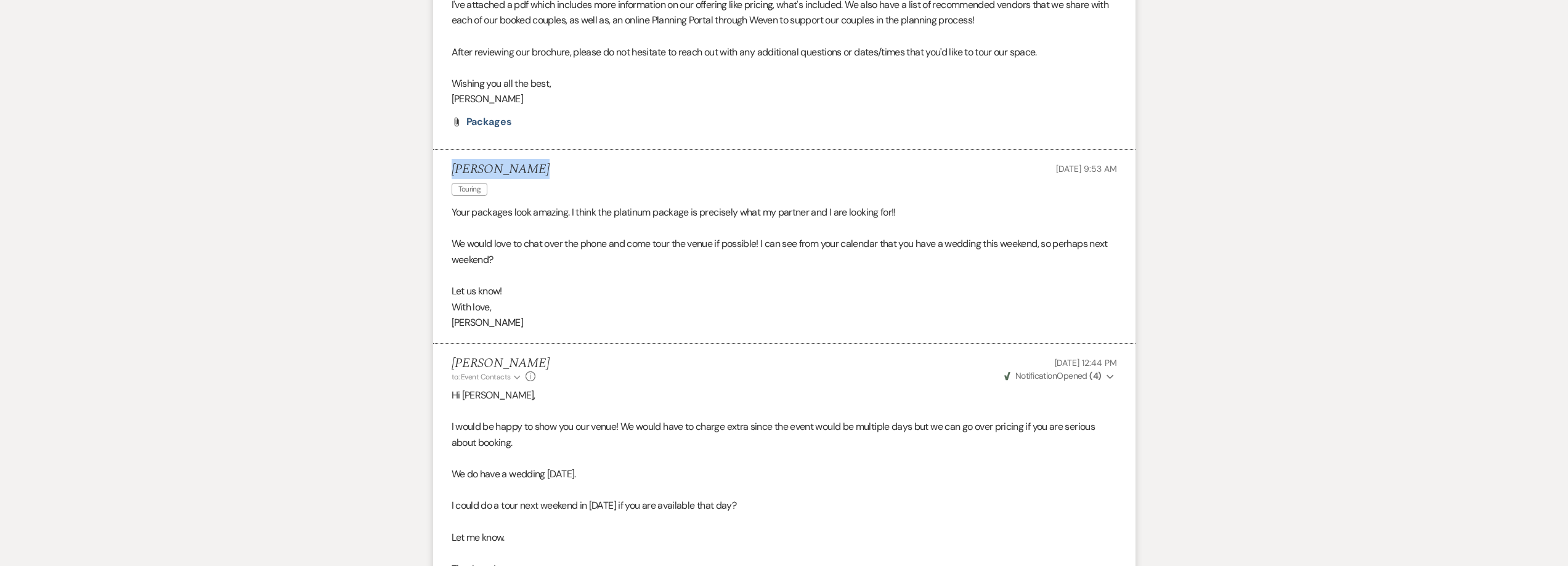
drag, startPoint x: 530, startPoint y: 153, endPoint x: 454, endPoint y: 152, distance: 76.0
click at [454, 162] on div "Medha Palnati Touring Sep 13, 2025, 9:53 AM" at bounding box center [784, 181] width 665 height 38
copy h5 "Medha Palnati"
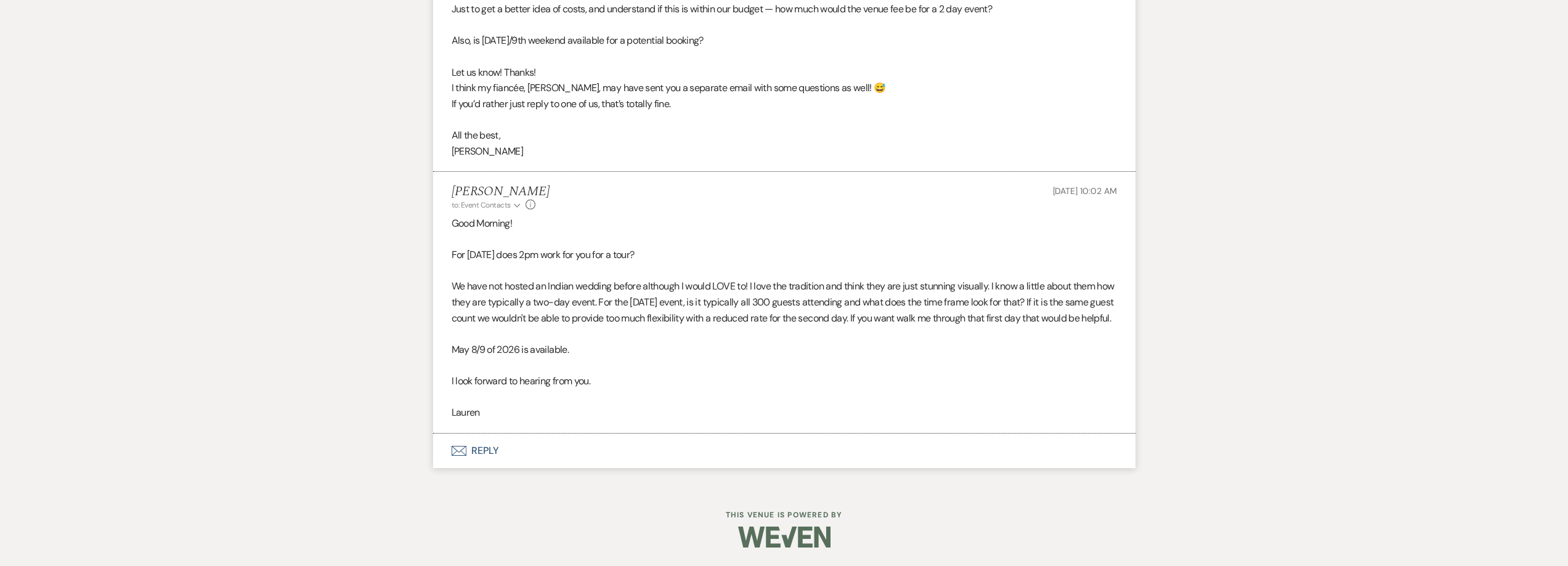
scroll to position [1204, 0]
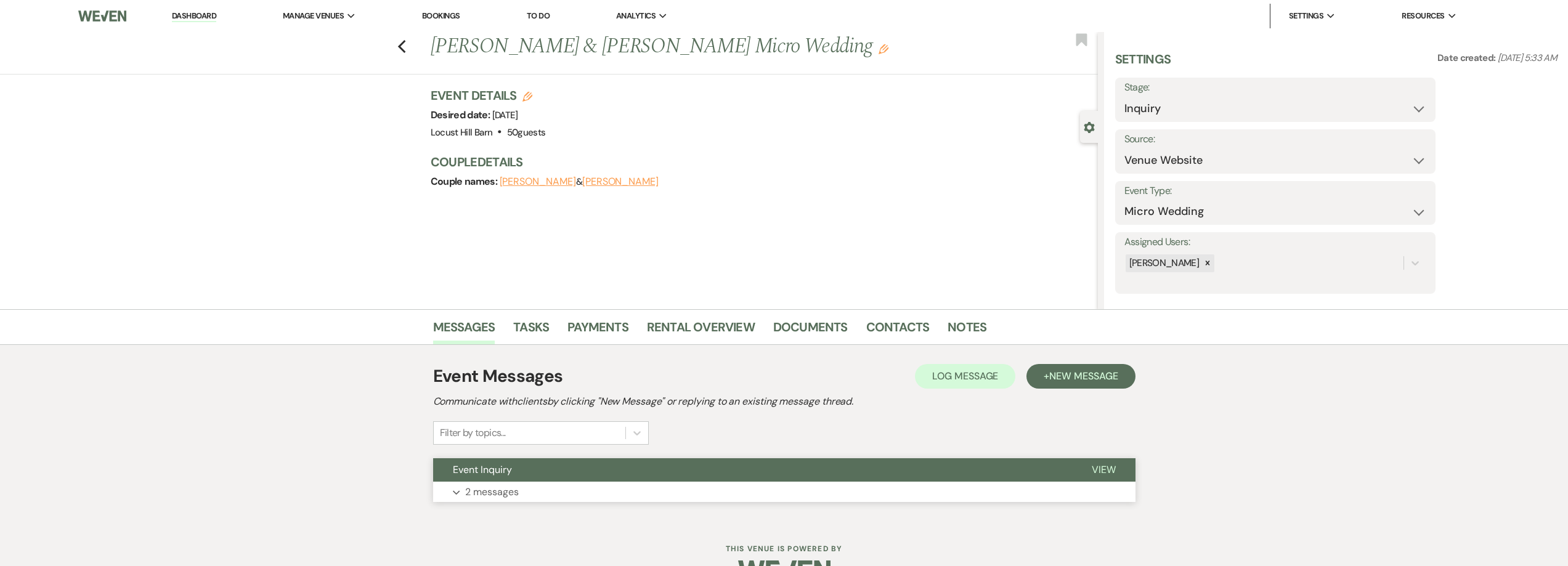
click at [473, 494] on p "2 messages" at bounding box center [492, 492] width 54 height 16
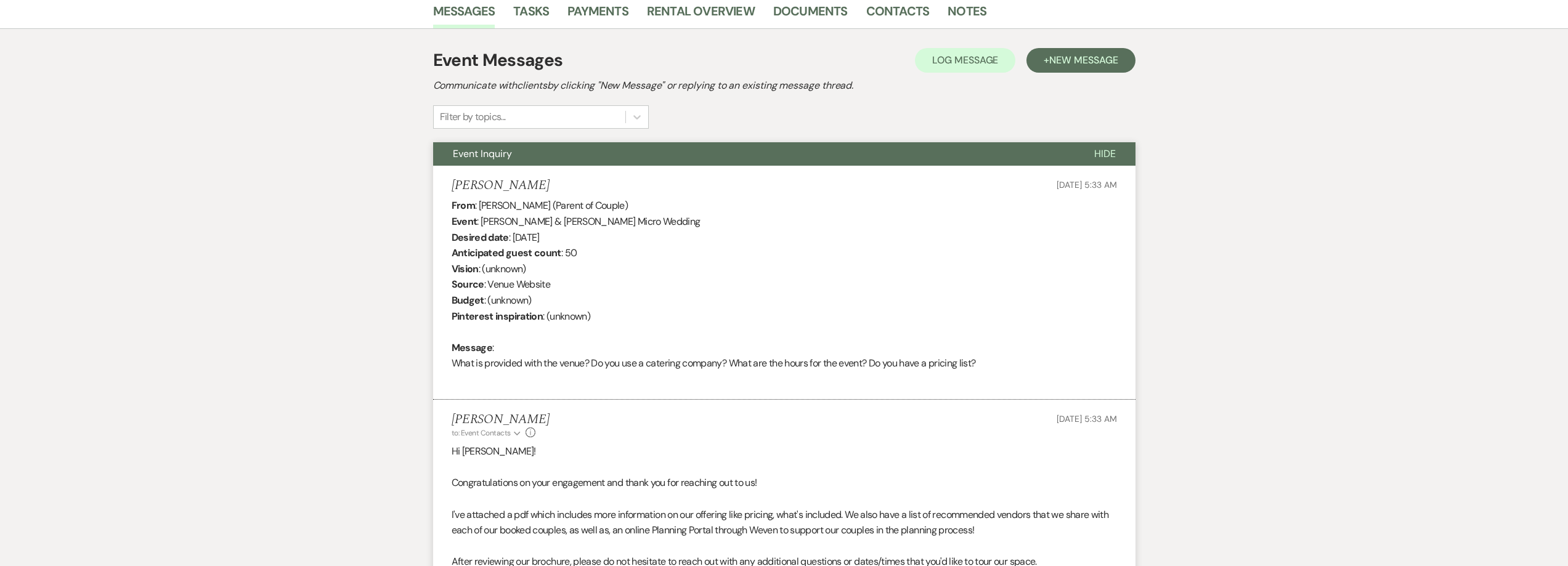
scroll to position [542, 0]
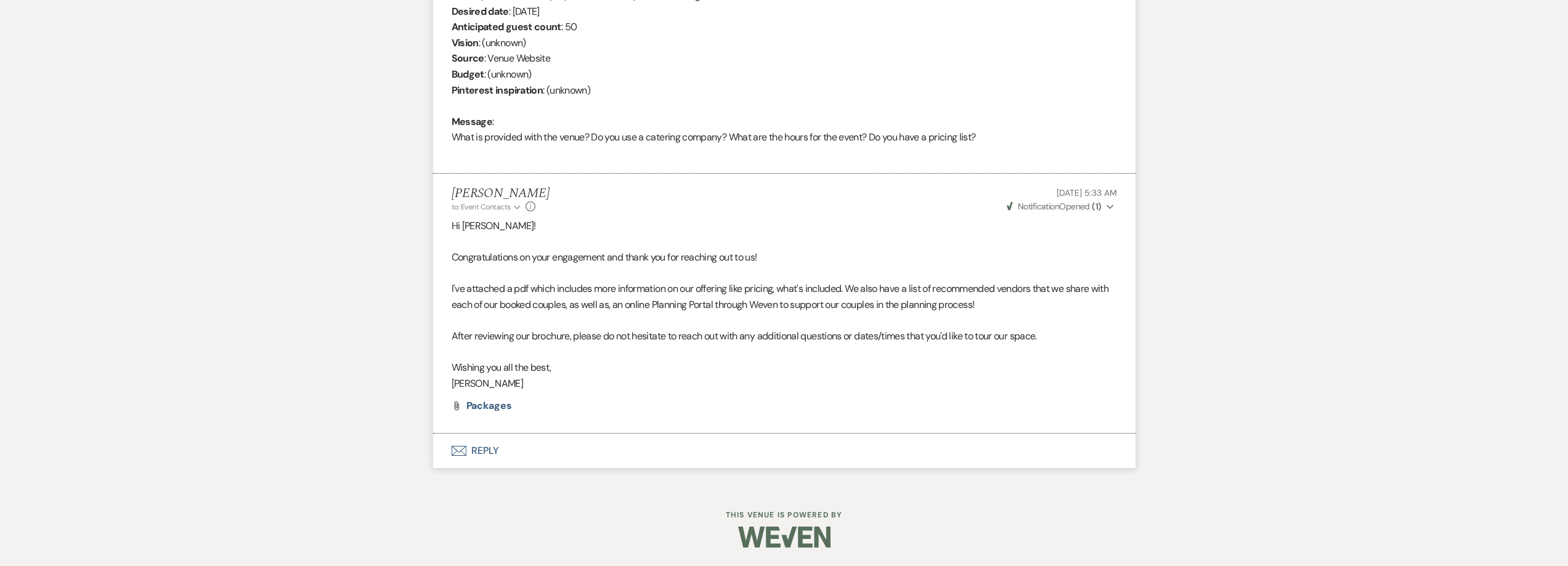
click at [491, 444] on button "Envelope Reply" at bounding box center [784, 450] width 703 height 35
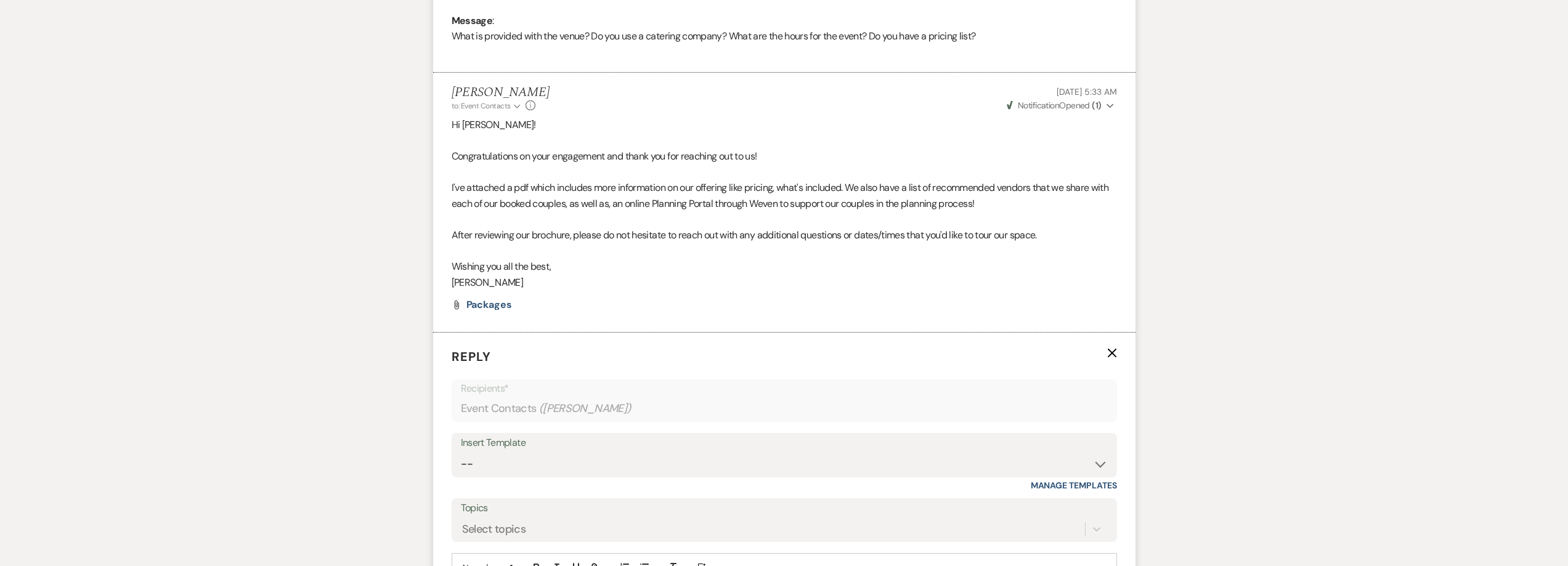
scroll to position [850, 0]
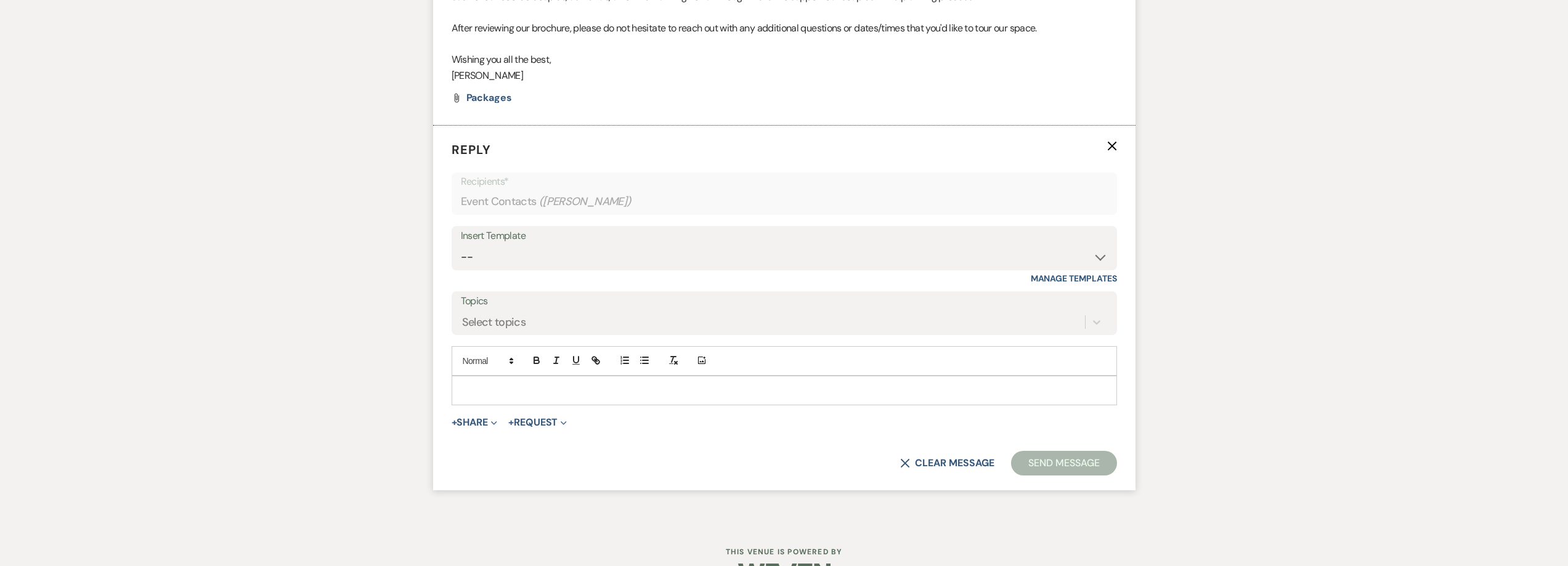
click at [479, 379] on div at bounding box center [784, 391] width 664 height 29
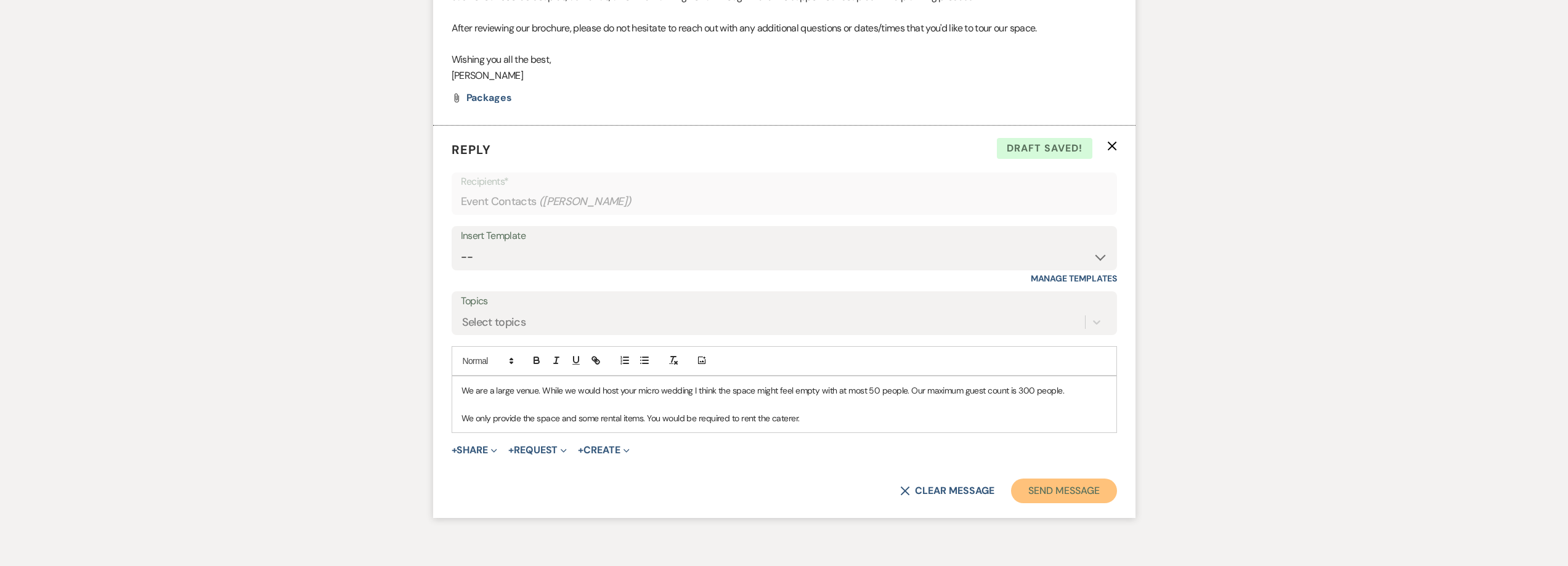
click at [1057, 488] on button "Send Message" at bounding box center [1064, 491] width 105 height 24
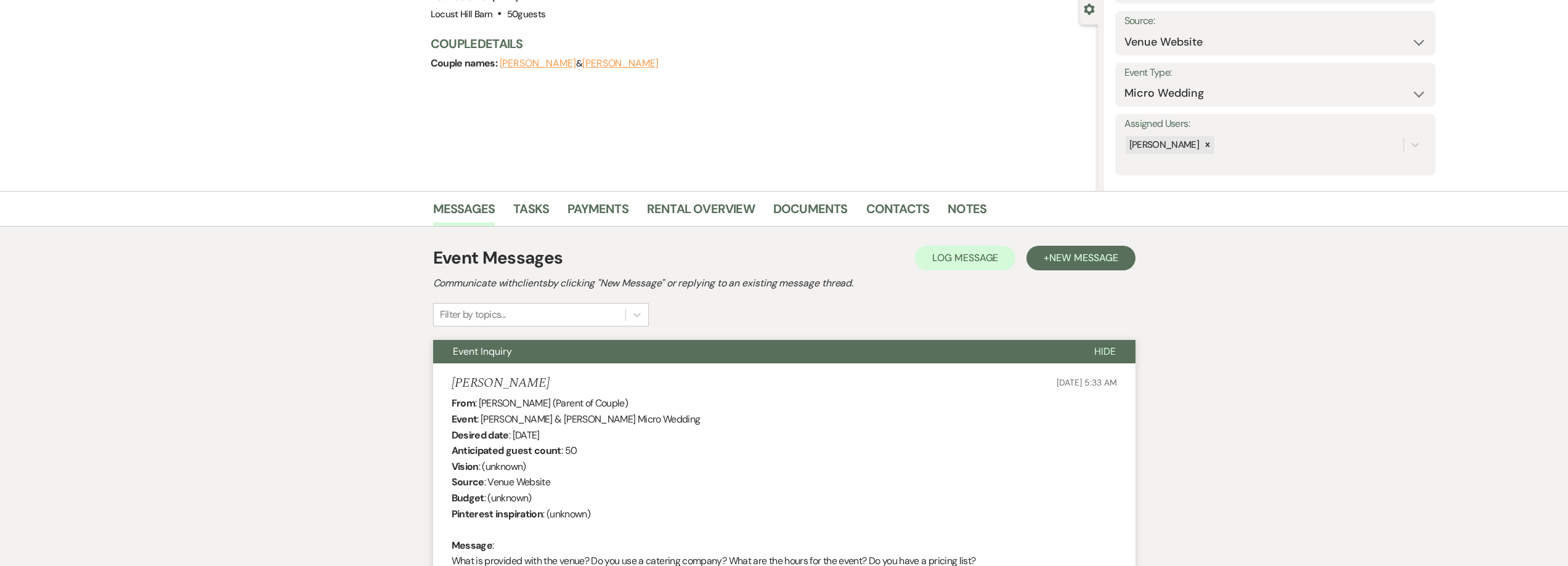
scroll to position [0, 0]
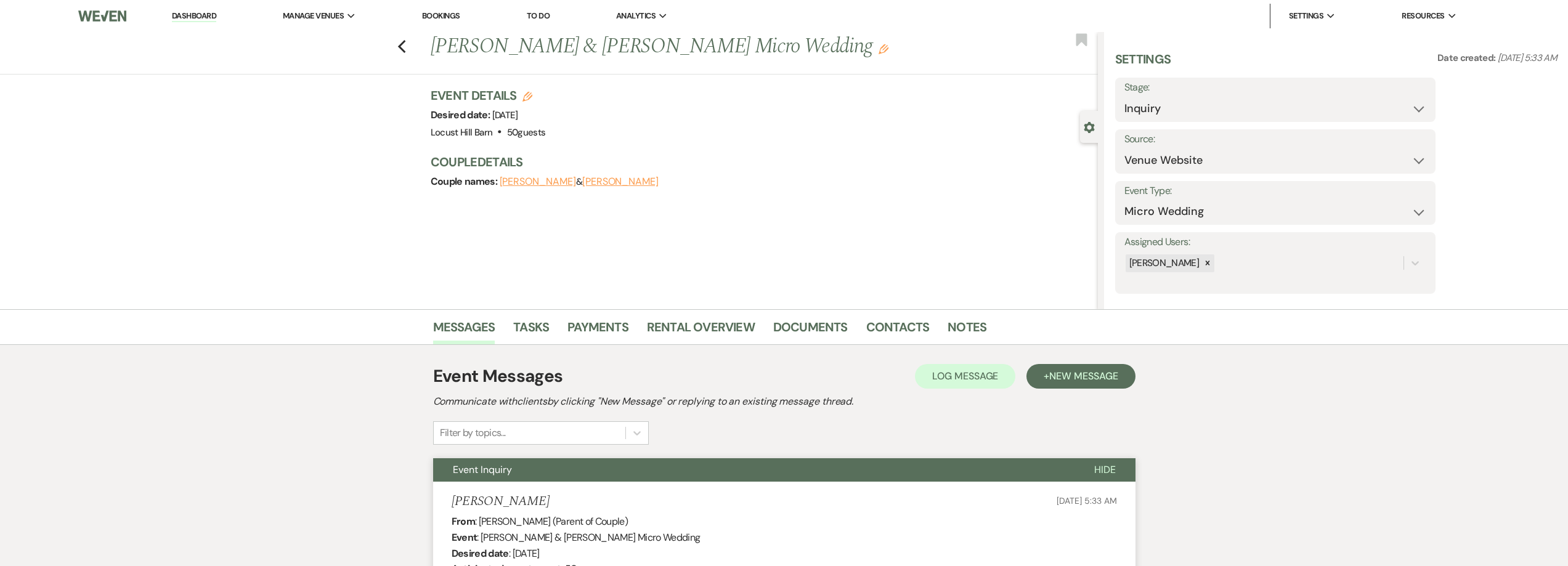
click at [187, 17] on link "Dashboard" at bounding box center [194, 16] width 45 height 12
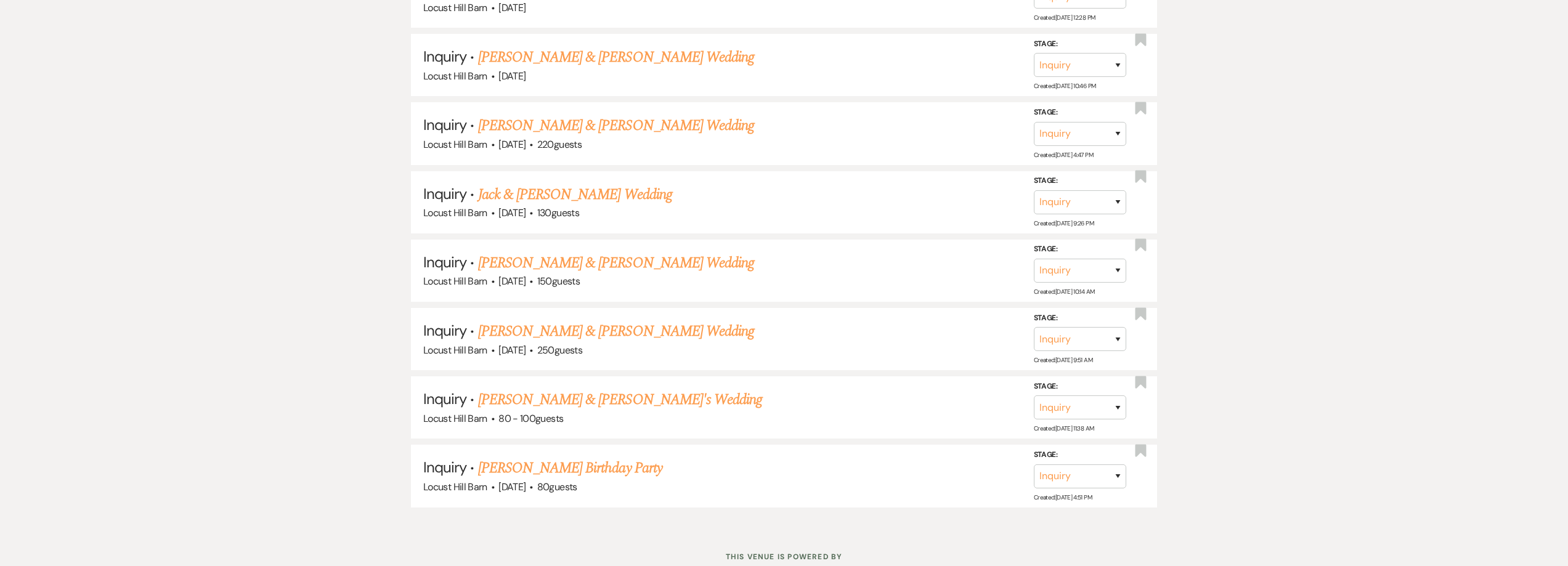
scroll to position [1260, 0]
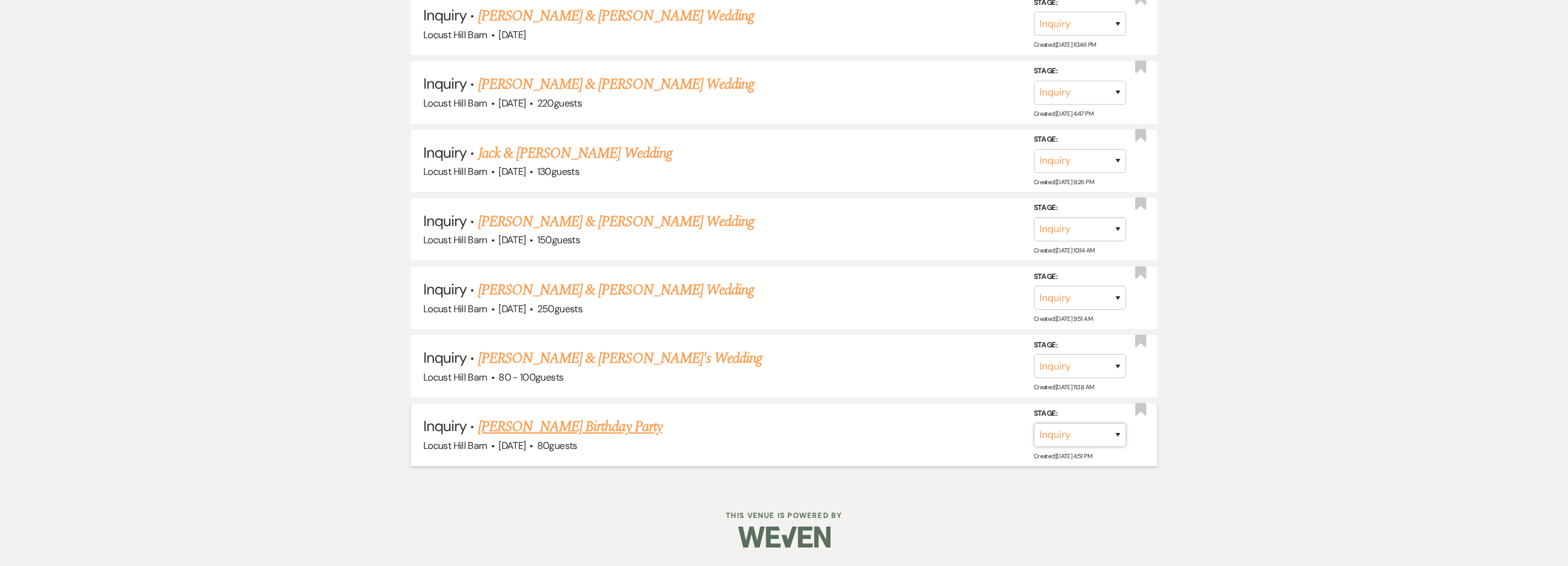
click at [1065, 428] on select "Inquiry Follow Up Tour Requested Tour Confirmed Toured Proposal Sent Booked Lost" at bounding box center [1080, 434] width 93 height 24
select select "8"
click at [1034, 423] on select "Inquiry Follow Up Tour Requested Tour Confirmed Toured Proposal Sent Booked Lost" at bounding box center [1080, 434] width 93 height 24
click at [1089, 432] on button "Save" at bounding box center [1101, 434] width 62 height 24
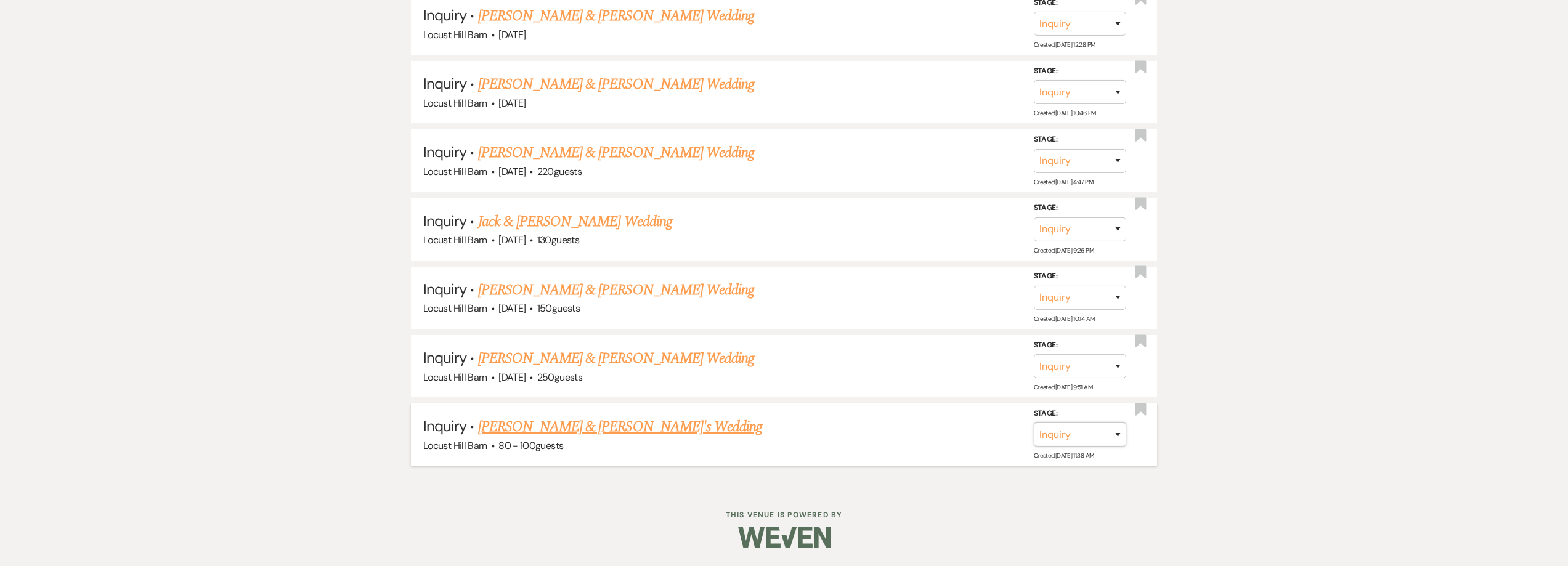
click at [1089, 432] on select "Inquiry Follow Up Tour Requested Tour Confirmed Toured Proposal Sent Booked Lost" at bounding box center [1080, 434] width 93 height 24
select select "8"
click at [1034, 423] on select "Inquiry Follow Up Tour Requested Tour Confirmed Toured Proposal Sent Booked Lost" at bounding box center [1080, 434] width 93 height 24
click at [1098, 426] on button "Save" at bounding box center [1101, 434] width 62 height 24
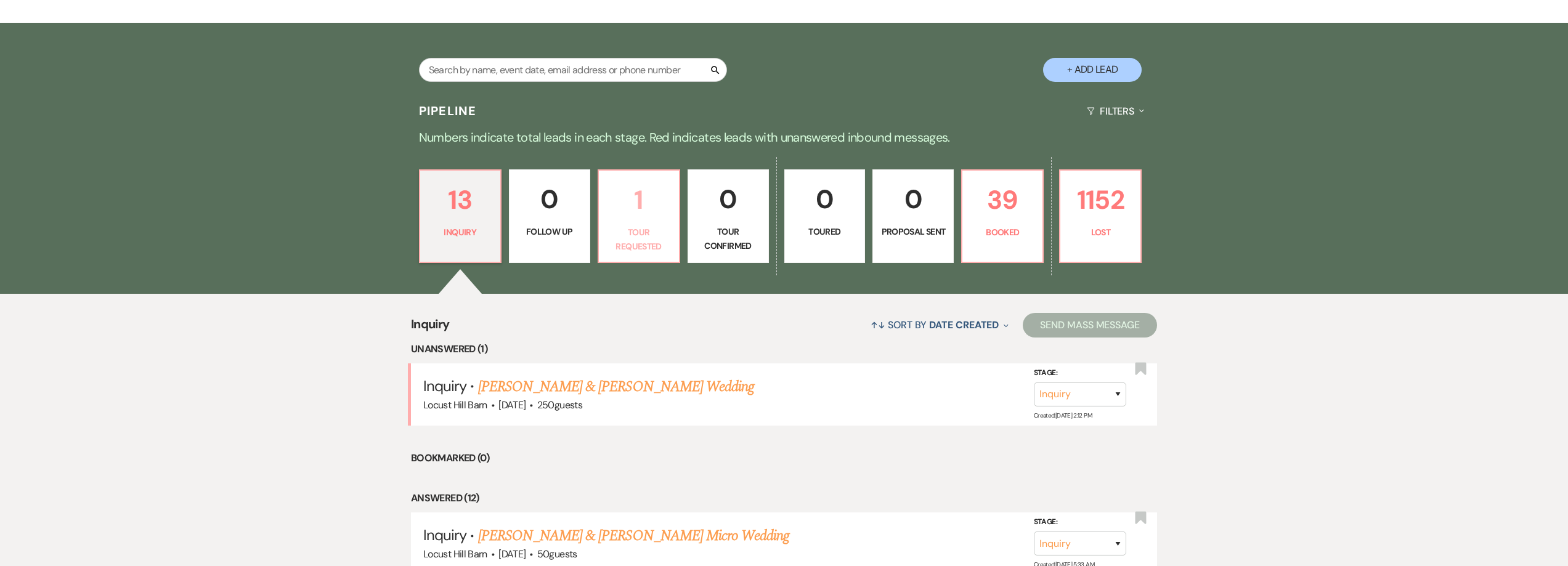
click at [657, 197] on p "1" at bounding box center [639, 200] width 65 height 41
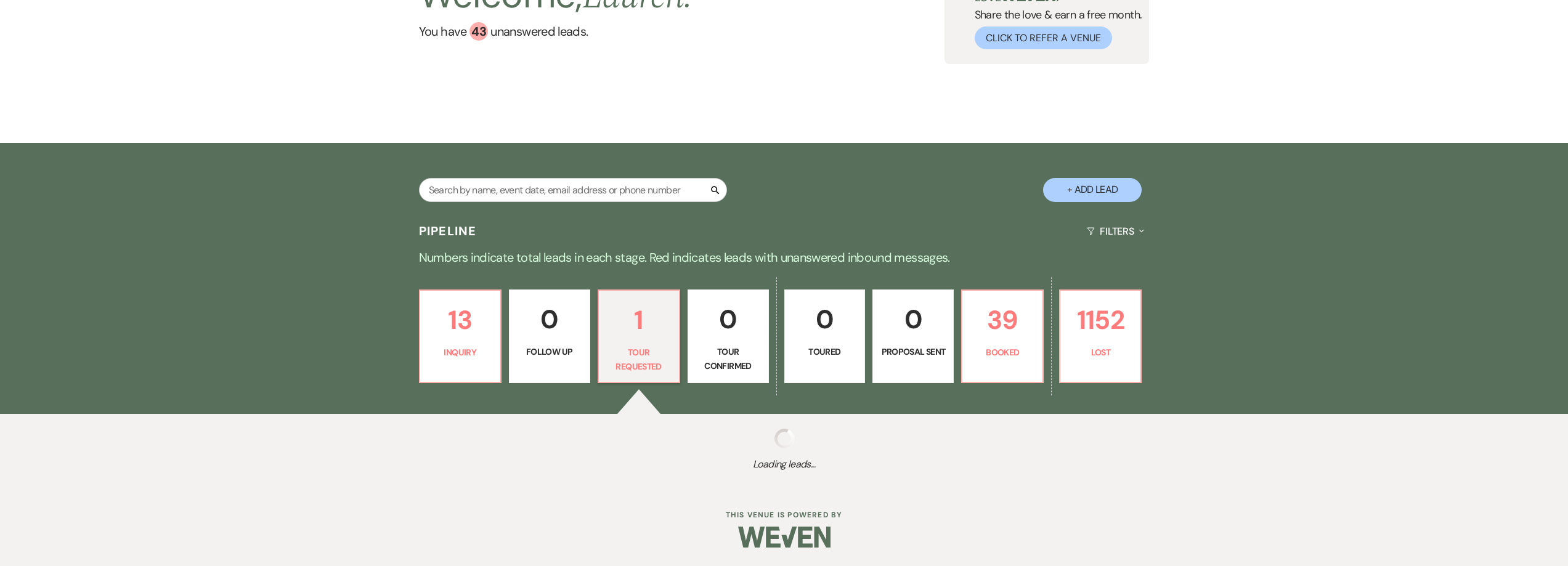
scroll to position [261, 0]
select select "2"
